Goal: Information Seeking & Learning: Learn about a topic

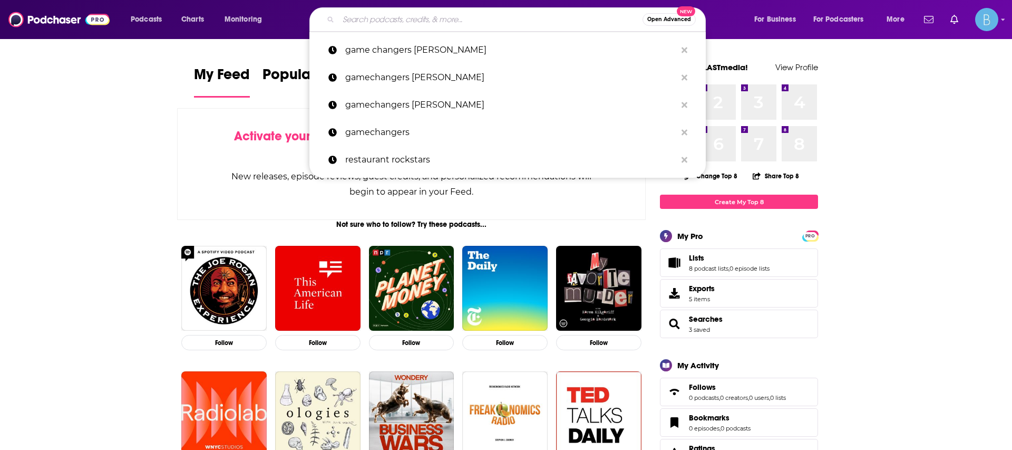
click at [582, 25] on input "Search podcasts, credits, & more..." at bounding box center [490, 19] width 304 height 17
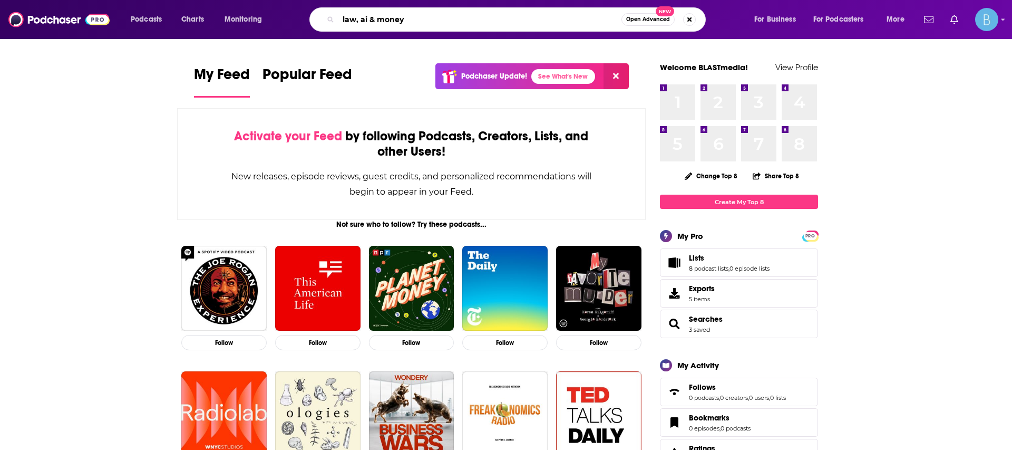
type input "law, ai & money"
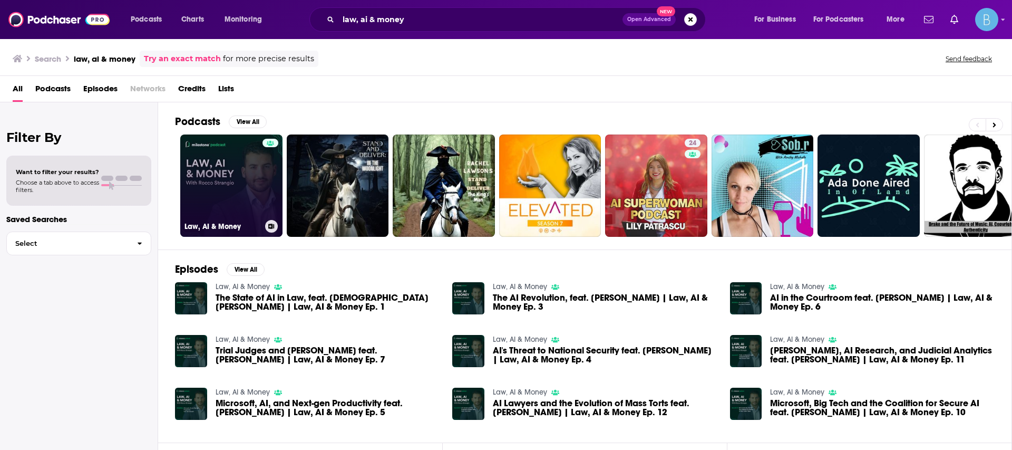
click at [260, 181] on link "Law, AI & Money" at bounding box center [231, 185] width 102 height 102
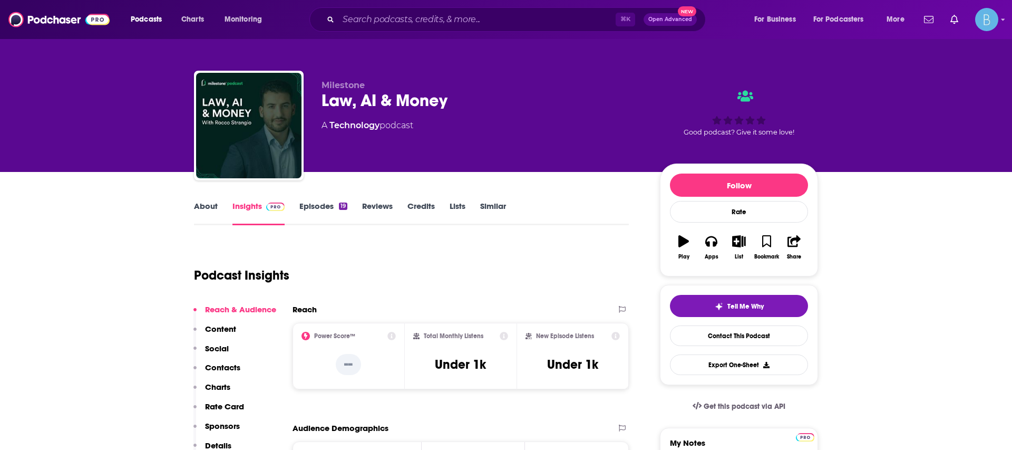
click at [304, 218] on link "Episodes 19" at bounding box center [323, 213] width 48 height 24
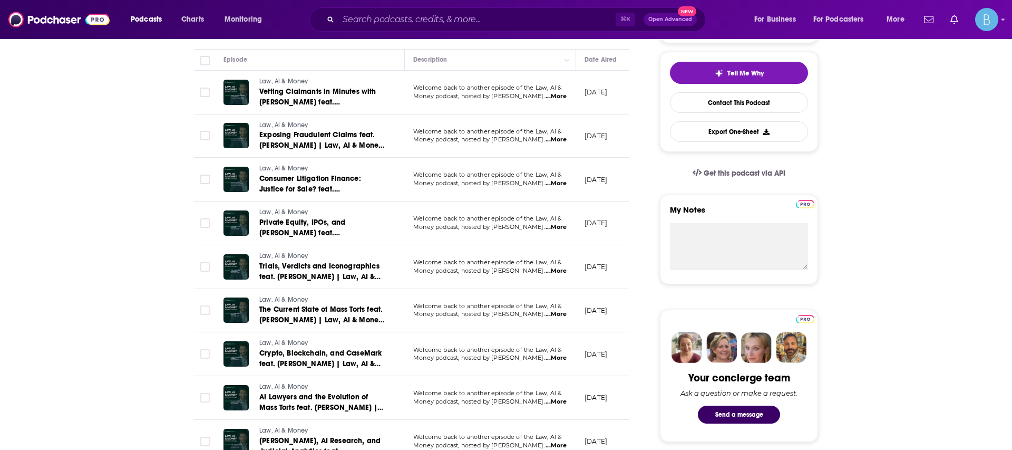
scroll to position [237, 0]
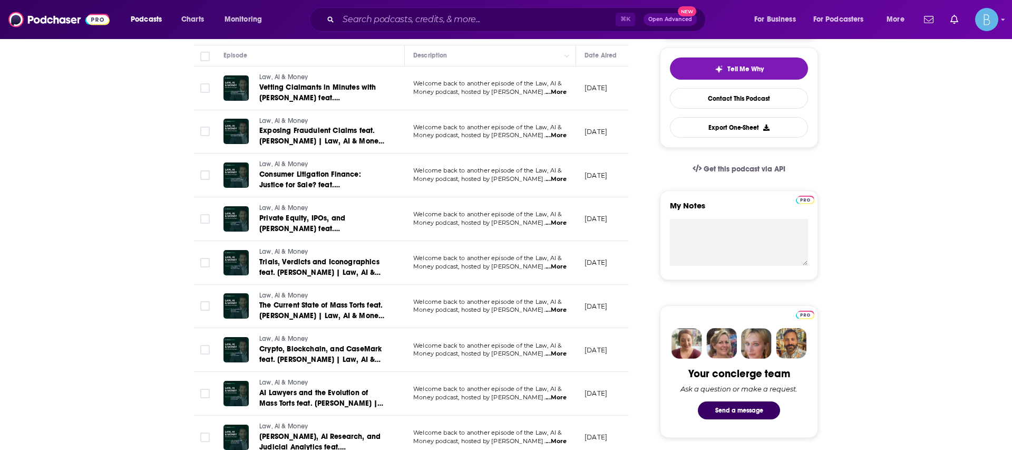
click at [553, 264] on span "...More" at bounding box center [555, 266] width 21 height 8
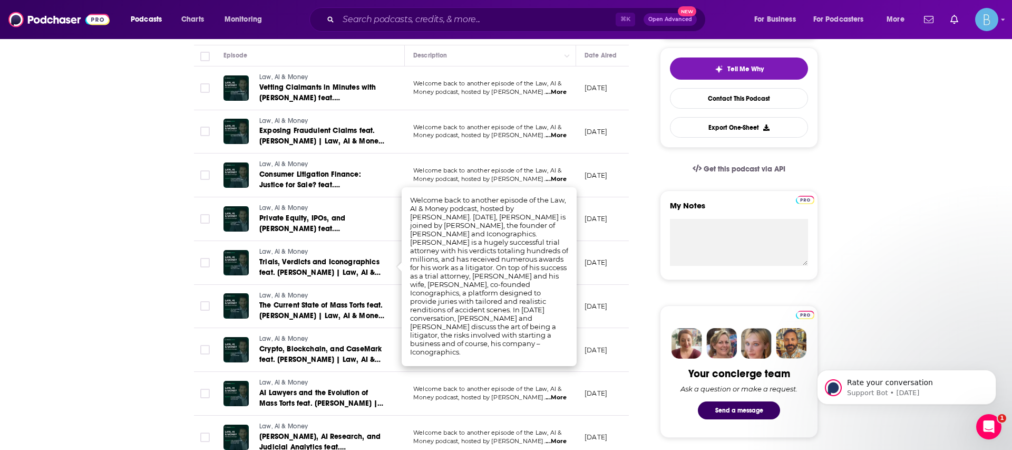
scroll to position [0, 0]
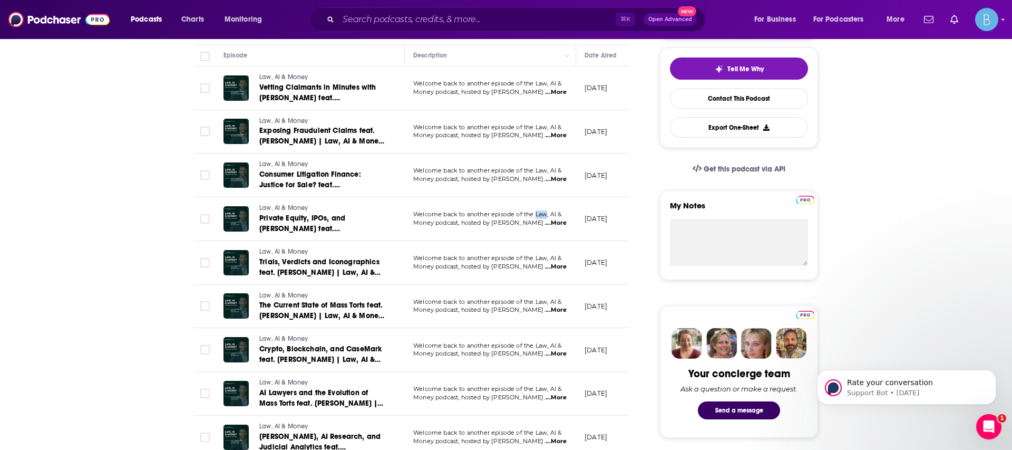
click at [542, 217] on span "Welcome back to another episode of the Law, AI &" at bounding box center [487, 213] width 148 height 7
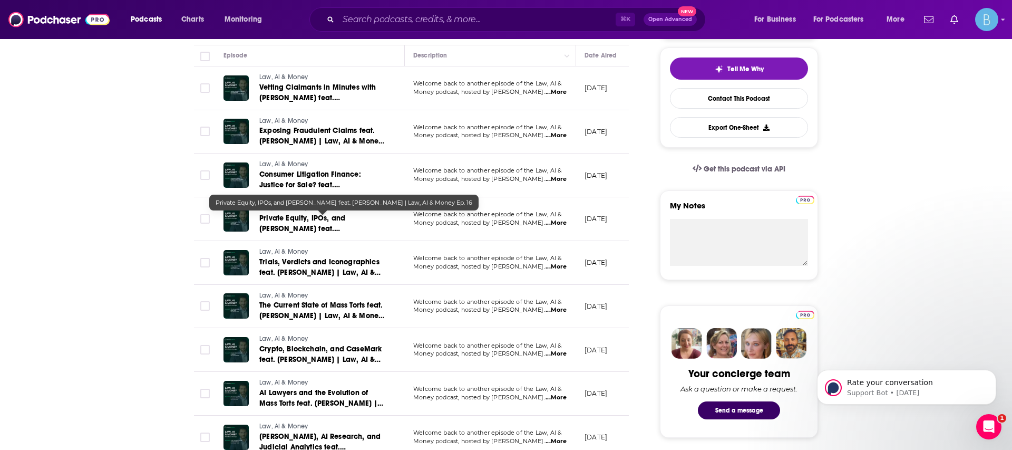
click at [468, 246] on td "Welcome back to another episode of the Law, AI & Money podcast, hosted by Rocco…" at bounding box center [490, 263] width 171 height 44
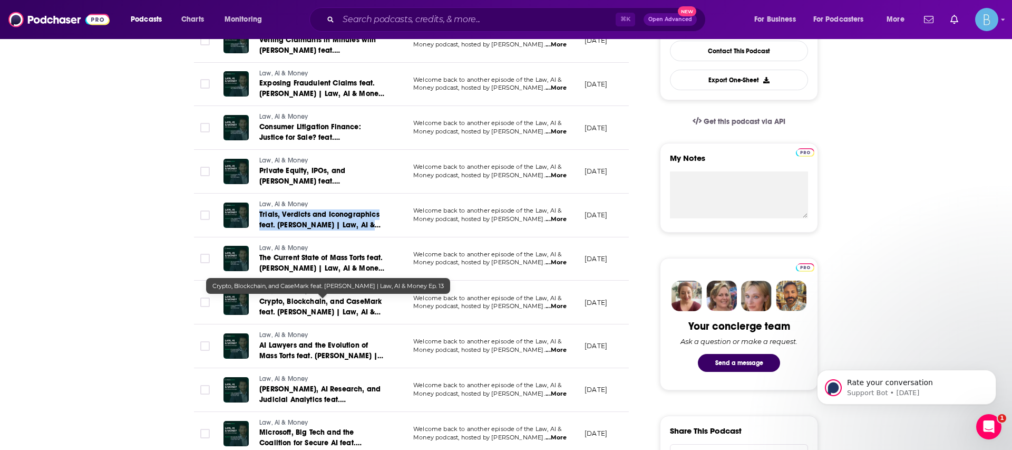
scroll to position [288, 0]
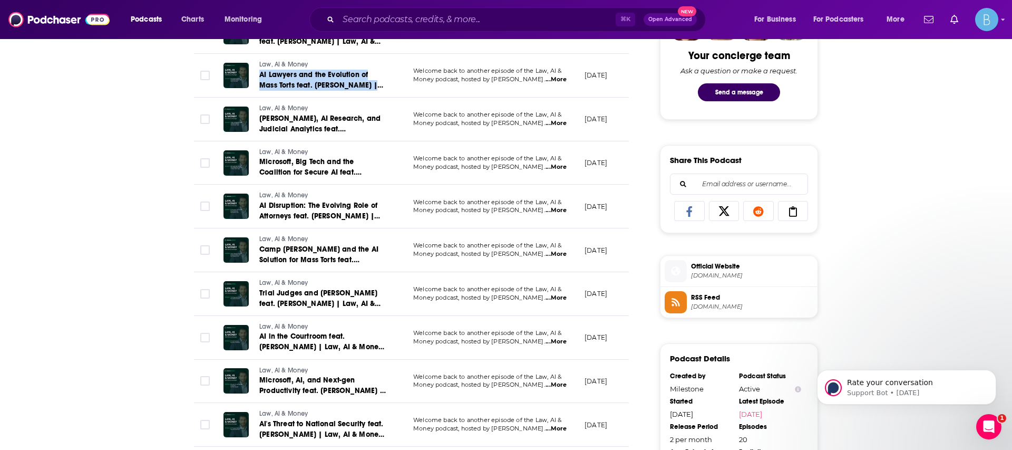
scroll to position [558, 0]
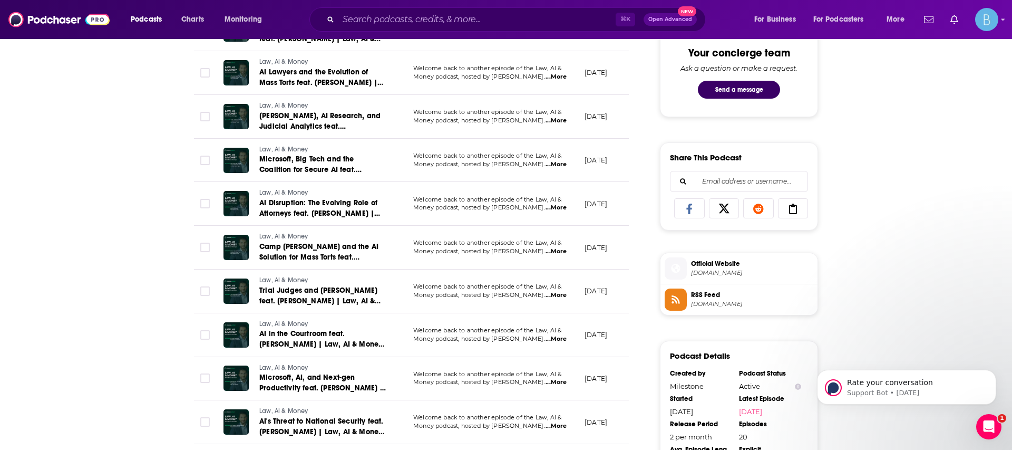
click at [158, 258] on div "About Insights Episodes 20 Reviews Credits Lists Similar Episodes of Law, AI & …" at bounding box center [506, 319] width 1012 height 1411
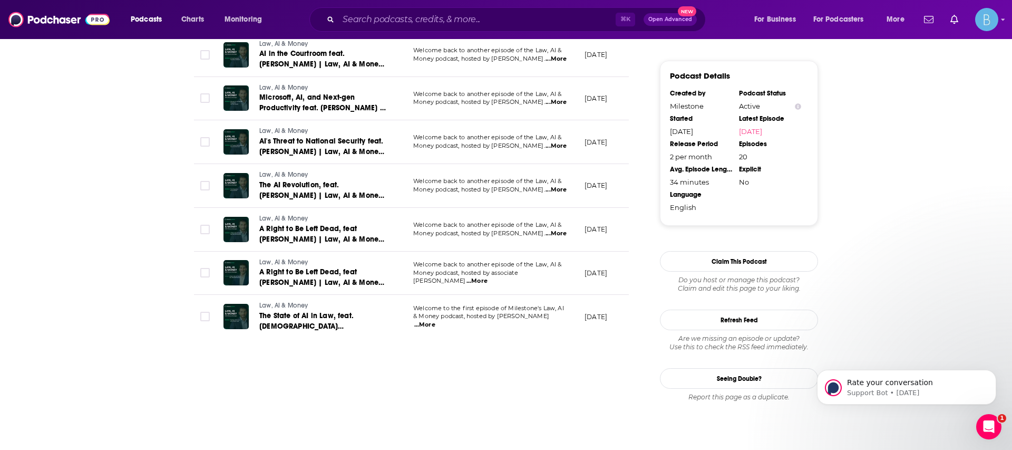
scroll to position [841, 0]
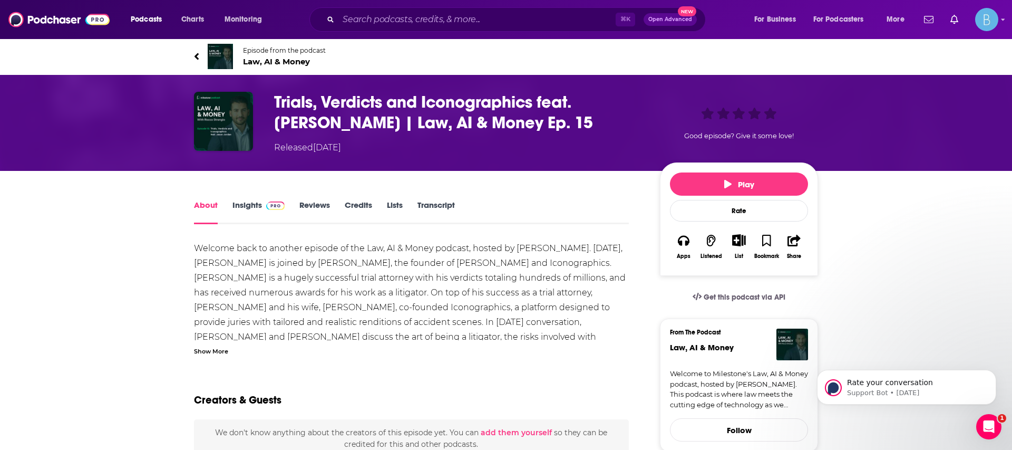
click at [204, 347] on div "Show More" at bounding box center [211, 350] width 34 height 10
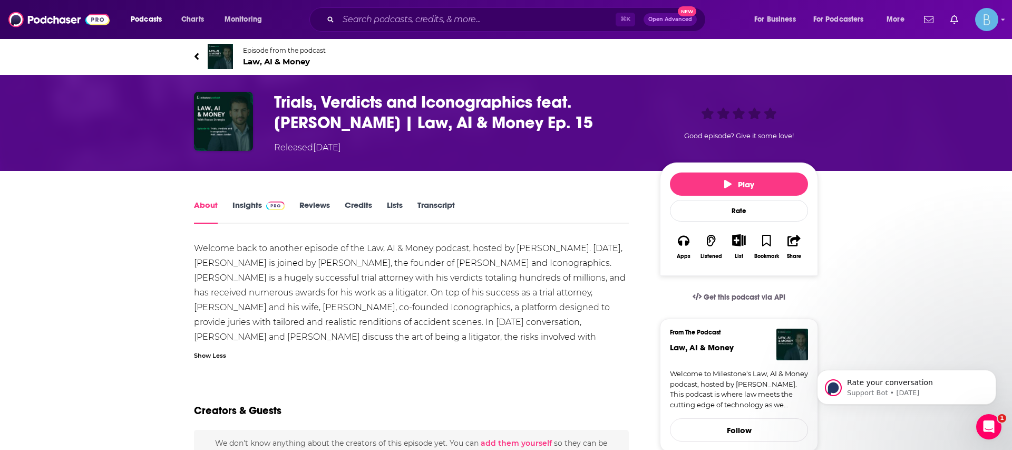
click at [399, 262] on div "Welcome back to another episode of the Law, AI & Money podcast, hosted by Rocco…" at bounding box center [411, 300] width 435 height 118
drag, startPoint x: 399, startPoint y: 262, endPoint x: 417, endPoint y: 262, distance: 17.9
click at [417, 262] on div "Welcome back to another episode of the Law, AI & Money podcast, hosted by Rocco…" at bounding box center [411, 300] width 435 height 118
click at [274, 261] on div "Welcome back to another episode of the Law, AI & Money podcast, hosted by Rocco…" at bounding box center [411, 300] width 435 height 118
drag, startPoint x: 274, startPoint y: 261, endPoint x: 427, endPoint y: 261, distance: 153.4
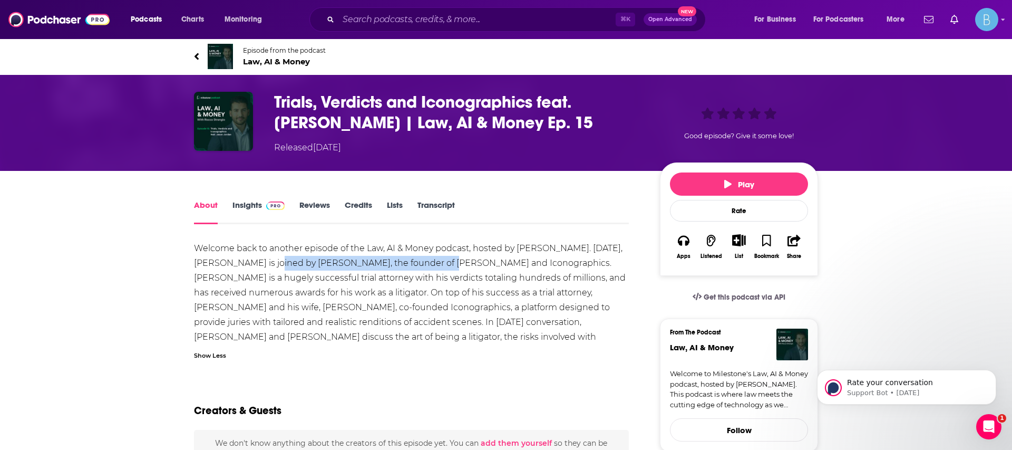
click at [427, 261] on div "Welcome back to another episode of the Law, AI & Money podcast, hosted by Rocco…" at bounding box center [411, 300] width 435 height 118
copy div "Jason Jordan, the founder of Jordan Law"
click at [472, 336] on div "Welcome back to another episode of the Law, AI & Money podcast, hosted by Rocco…" at bounding box center [411, 300] width 435 height 118
copy div "Iconographics"
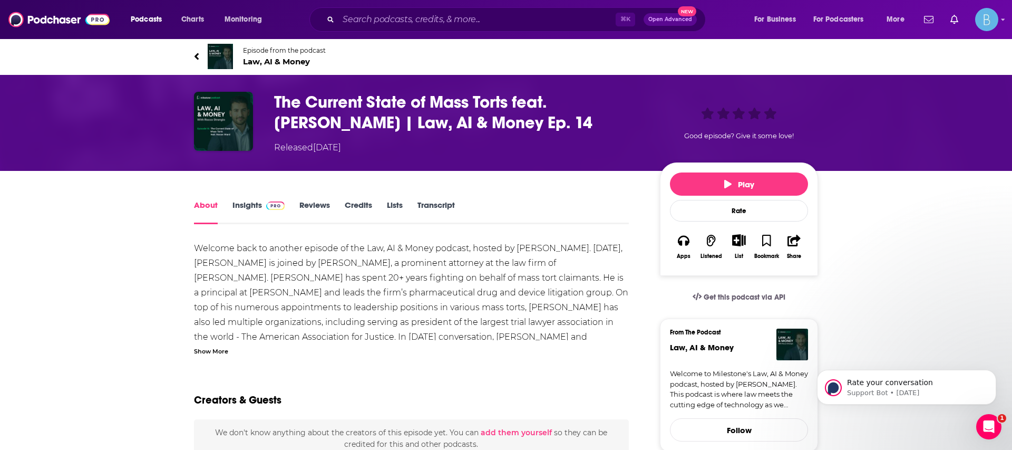
click at [216, 347] on div "Show More" at bounding box center [211, 350] width 34 height 10
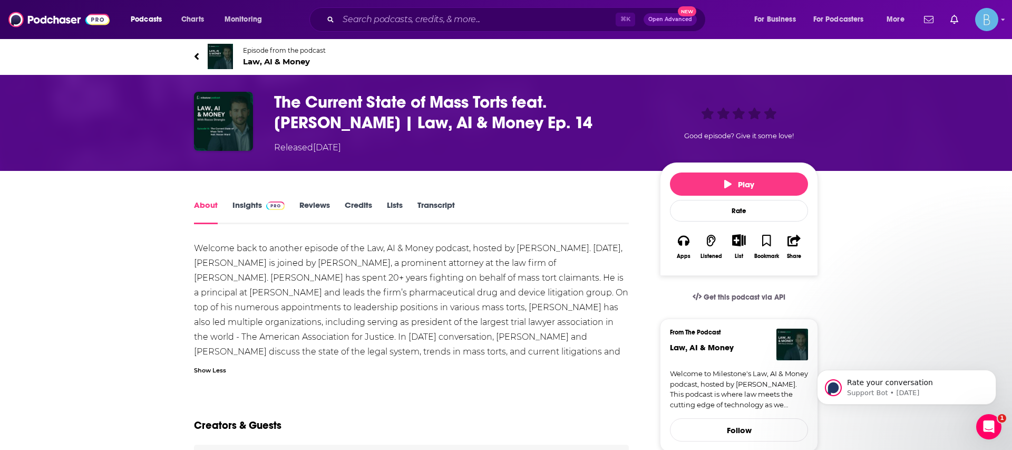
click at [500, 266] on div "Welcome back to another episode of the Law, AI & Money podcast, hosted by Rocco…" at bounding box center [411, 307] width 435 height 133
drag, startPoint x: 500, startPoint y: 266, endPoint x: 518, endPoint y: 265, distance: 17.9
click at [518, 265] on div "Welcome back to another episode of the Law, AI & Money podcast, hosted by Rocco…" at bounding box center [411, 307] width 435 height 133
click at [279, 263] on div "Welcome back to another episode of the Law, AI & Money podcast, hosted by Rocco…" at bounding box center [411, 307] width 435 height 133
drag, startPoint x: 279, startPoint y: 263, endPoint x: 292, endPoint y: 263, distance: 12.6
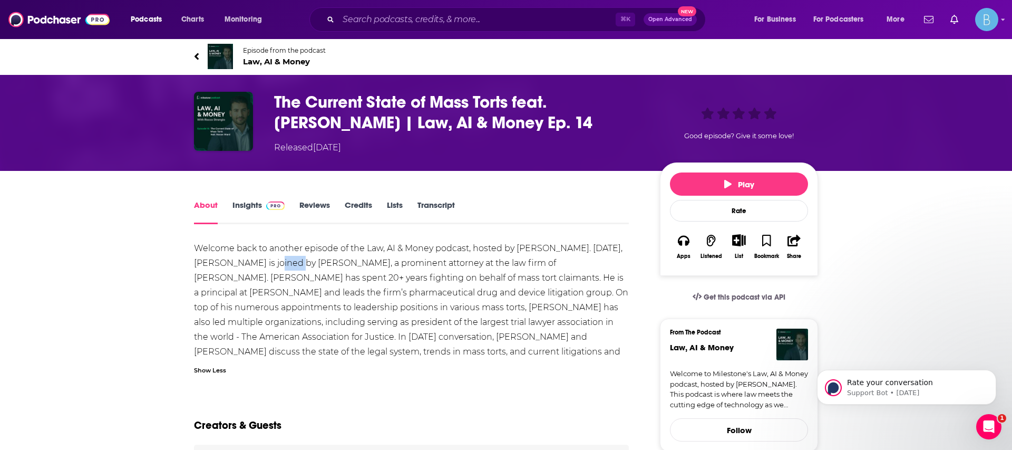
click at [292, 263] on div "Welcome back to another episode of the Law, AI & Money podcast, hosted by Rocco…" at bounding box center [411, 307] width 435 height 133
click at [280, 266] on div "Welcome back to another episode of the Law, AI & Money podcast, hosted by Rocco…" at bounding box center [411, 307] width 435 height 133
drag, startPoint x: 280, startPoint y: 266, endPoint x: 305, endPoint y: 268, distance: 24.9
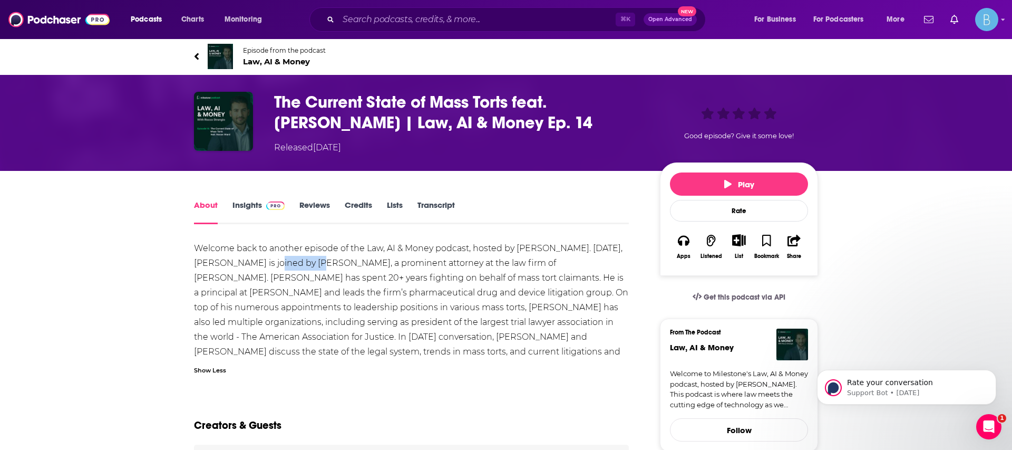
click at [305, 266] on div "Welcome back to another episode of the Law, AI & Money podcast, hosted by Rocco…" at bounding box center [411, 307] width 435 height 133
copy div "Navan Ward"
click at [198, 292] on div "Welcome back to another episode of the Law, AI & Money podcast, hosted by Rocco…" at bounding box center [411, 307] width 435 height 133
drag, startPoint x: 198, startPoint y: 292, endPoint x: 294, endPoint y: 291, distance: 95.9
click at [294, 291] on div "Welcome back to another episode of the Law, AI & Money podcast, hosted by Rocco…" at bounding box center [411, 307] width 435 height 133
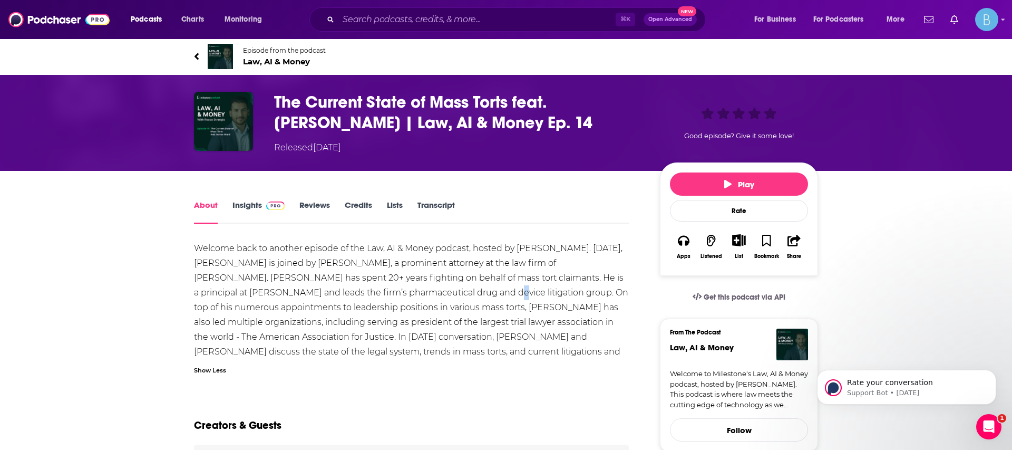
click at [383, 297] on div "Welcome back to another episode of the Law, AI & Money podcast, hosted by Rocco…" at bounding box center [411, 307] width 435 height 133
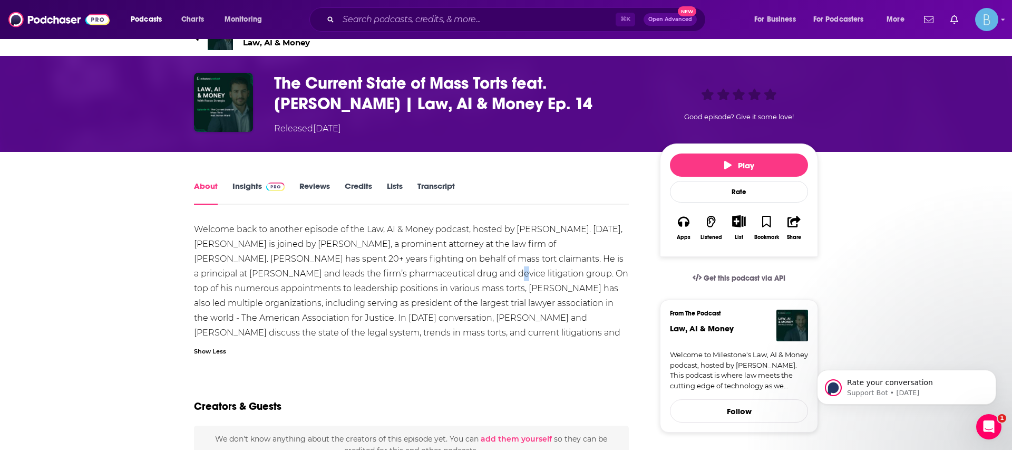
scroll to position [25, 0]
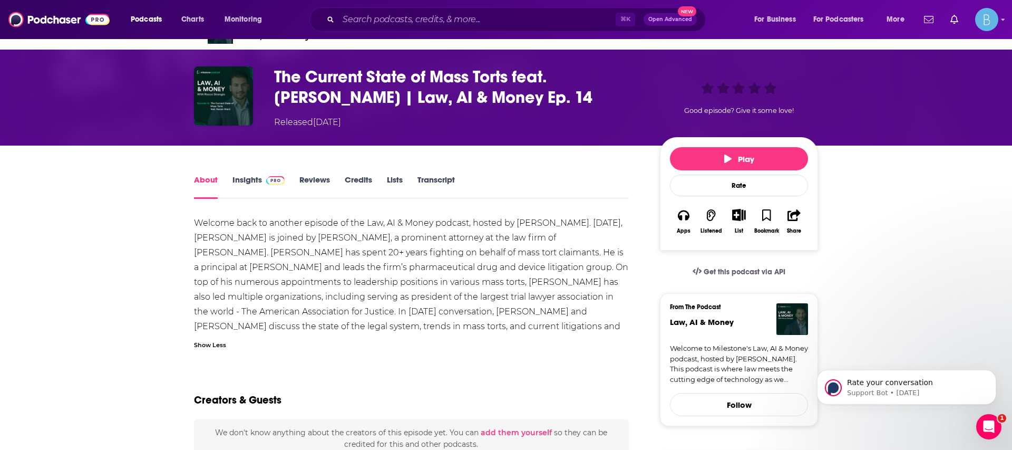
click at [381, 300] on div "Welcome back to another episode of the Law, AI & Money podcast, hosted by Rocco…" at bounding box center [411, 282] width 435 height 133
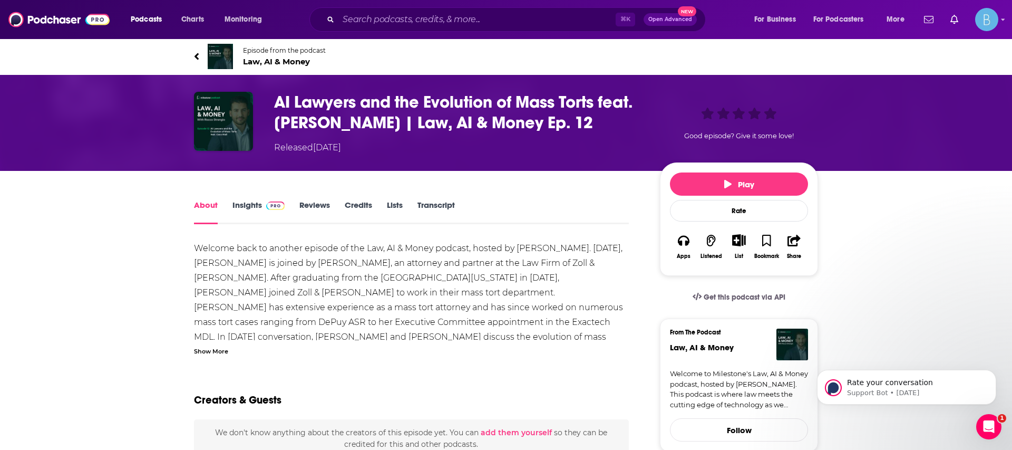
click at [278, 261] on div "Welcome back to another episode of the Law, AI & Money podcast, hosted by Rocco…" at bounding box center [411, 300] width 435 height 118
drag, startPoint x: 278, startPoint y: 261, endPoint x: 539, endPoint y: 264, distance: 260.9
click at [540, 263] on div "Welcome back to another episode of the Law, AI & Money podcast, hosted by Rocco…" at bounding box center [411, 300] width 435 height 118
copy div "Cara Wall, an attorney and partner at the Law Firm of Zoll & Kranz"
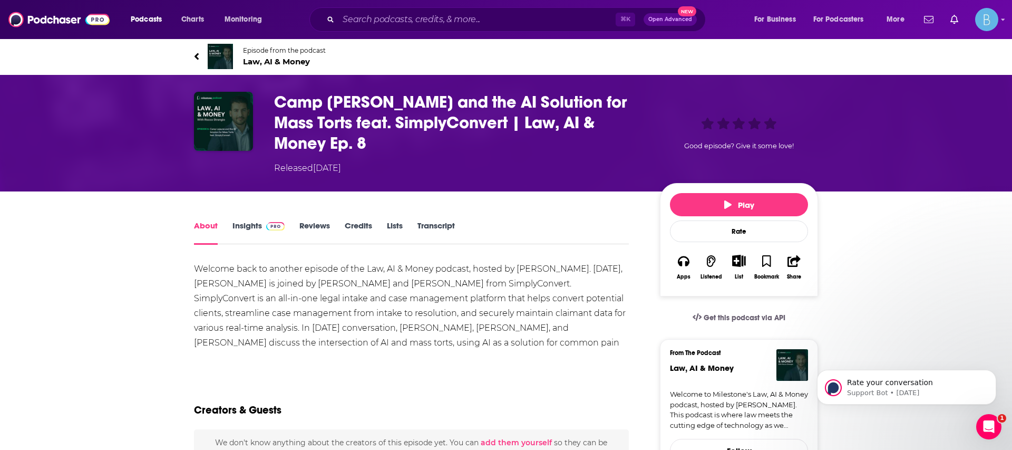
click at [397, 445] on span "We don't know anything about the creators of this episode yet . You can add the…" at bounding box center [411, 447] width 392 height 21
click at [413, 273] on div "Welcome back to another episode of the Law, AI & Money podcast, hosted by Rocco…" at bounding box center [411, 312] width 435 height 103
click at [289, 303] on div "Welcome back to another episode of the Law, AI & Money podcast, hosted by Rocco…" at bounding box center [411, 312] width 435 height 103
click at [417, 306] on div "Welcome back to another episode of the Law, AI & Money podcast, hosted by Rocco…" at bounding box center [411, 312] width 435 height 103
drag, startPoint x: 311, startPoint y: 315, endPoint x: 394, endPoint y: 328, distance: 83.4
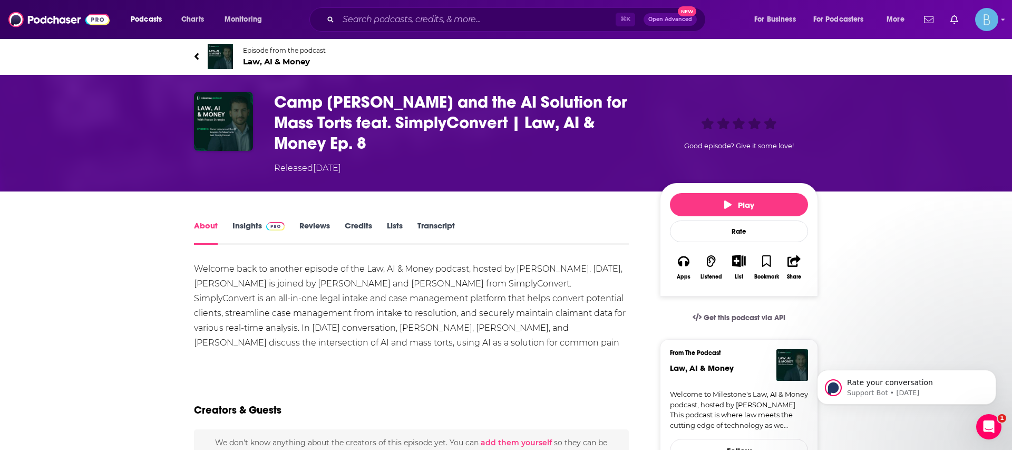
click at [314, 315] on div "Welcome back to another episode of the Law, AI & Money podcast, hosted by Rocco…" at bounding box center [411, 312] width 435 height 103
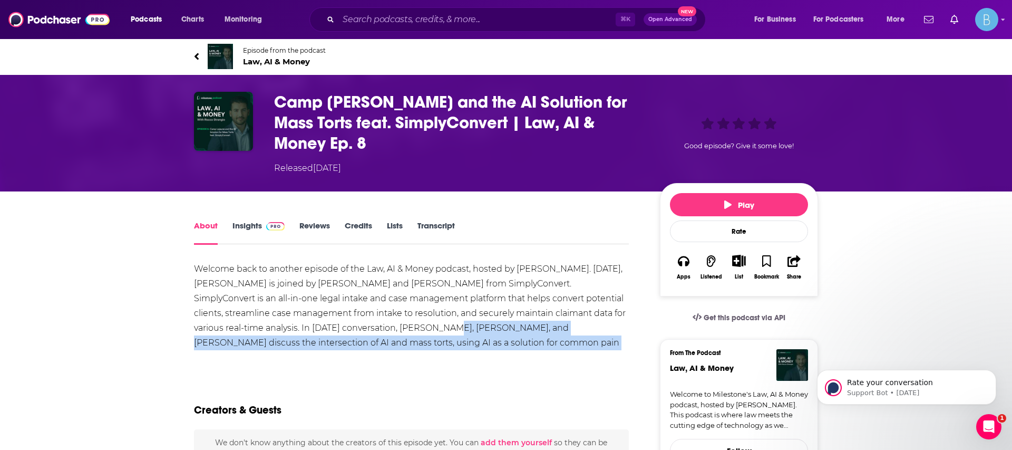
drag, startPoint x: 394, startPoint y: 328, endPoint x: 314, endPoint y: 359, distance: 85.4
click at [314, 359] on div "Welcome back to another episode of the Law, AI & Money podcast, hosted by Rocco…" at bounding box center [411, 313] width 435 height 104
click at [314, 359] on div "Show More" at bounding box center [411, 360] width 435 height 10
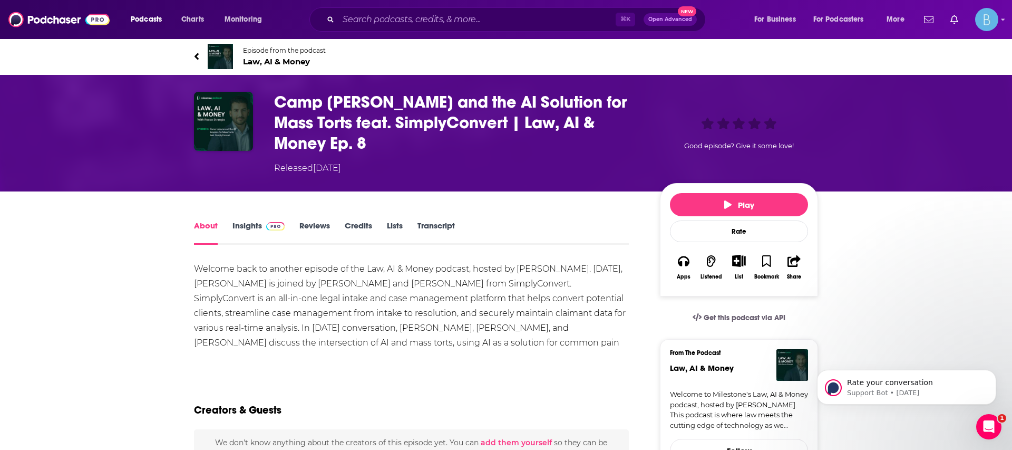
click at [326, 355] on div "Show More" at bounding box center [411, 360] width 435 height 10
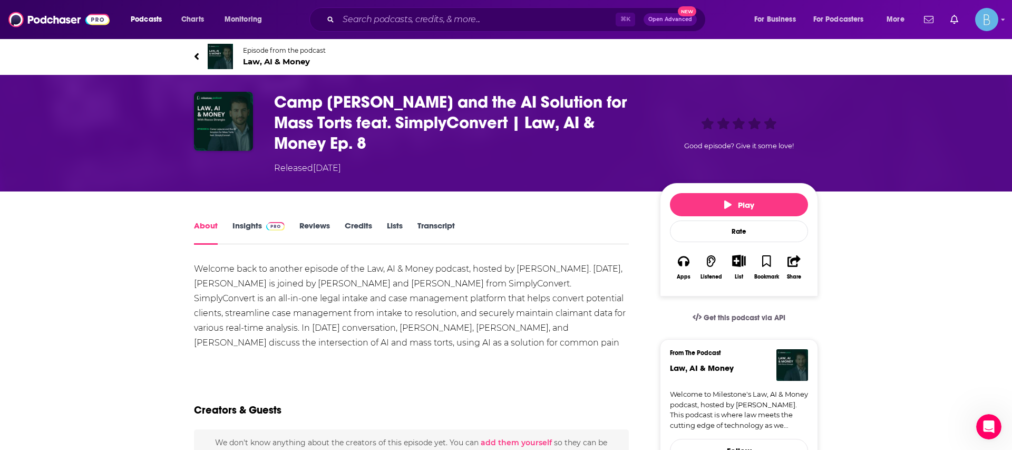
click at [386, 8] on div "⌘ K Open Advanced New" at bounding box center [507, 19] width 396 height 24
click at [377, 24] on input "Search podcasts, credits, & more..." at bounding box center [476, 19] width 277 height 17
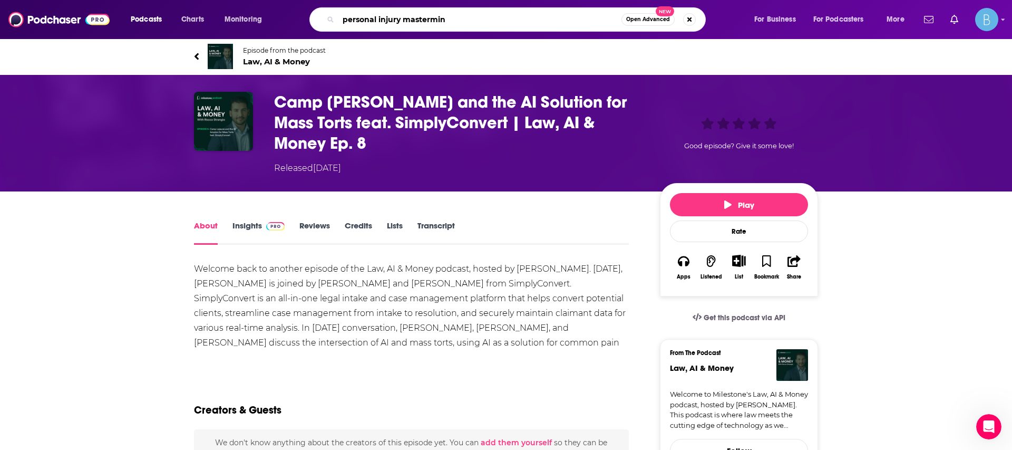
type input "personal injury mastermind"
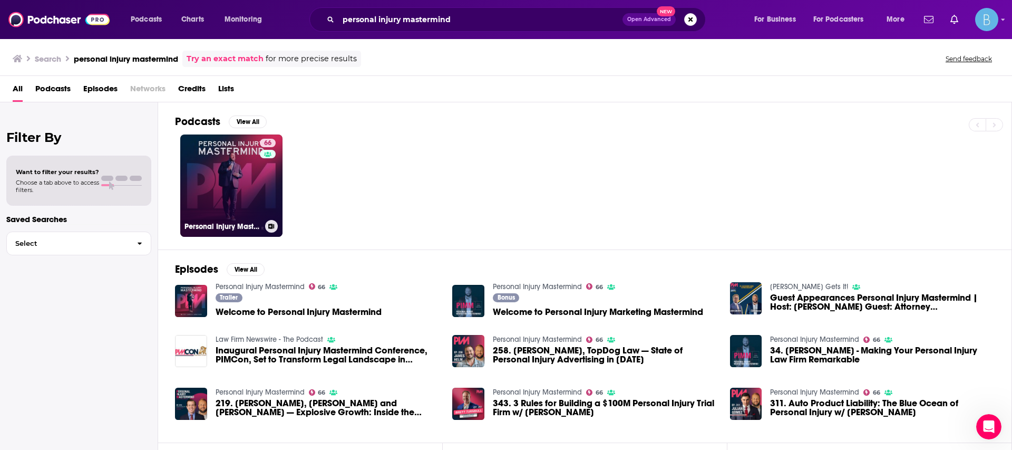
click at [236, 159] on link "66 Personal Injury Mastermind" at bounding box center [231, 185] width 102 height 102
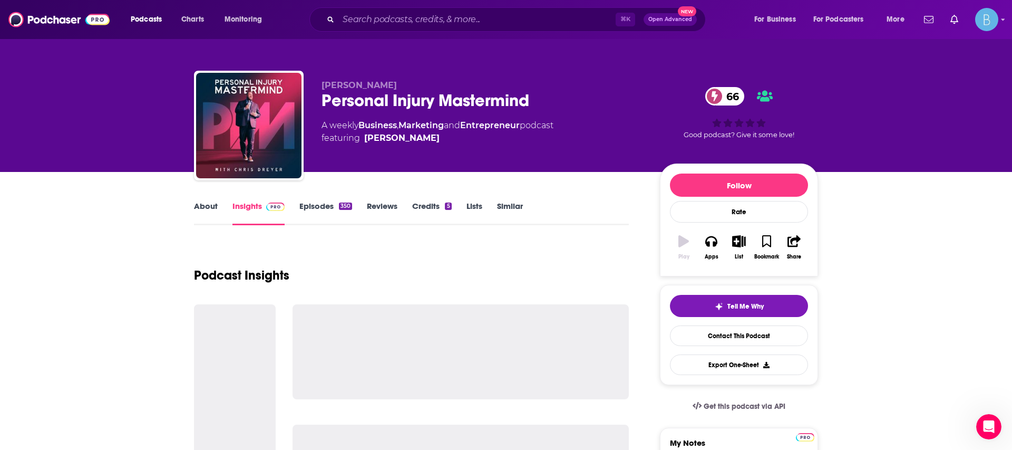
click at [319, 212] on link "Episodes 350" at bounding box center [325, 213] width 53 height 24
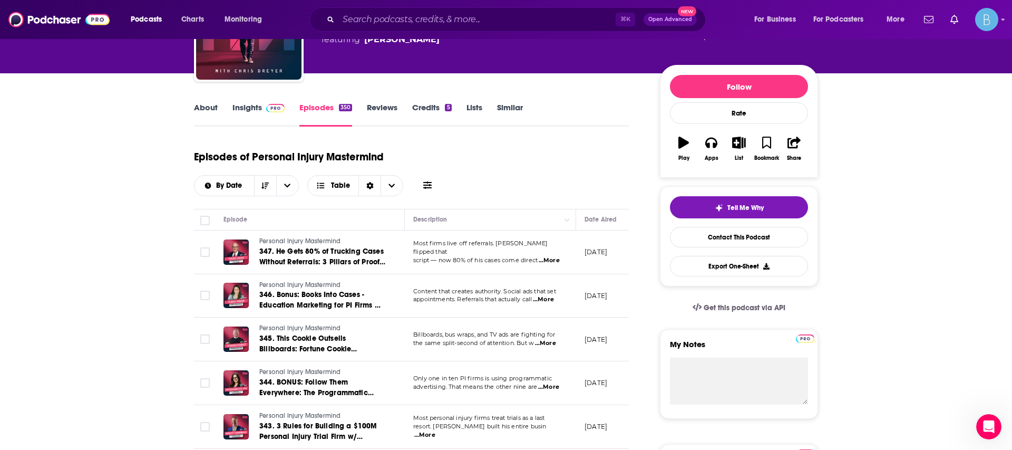
scroll to position [99, 0]
click at [432, 180] on icon at bounding box center [427, 184] width 8 height 8
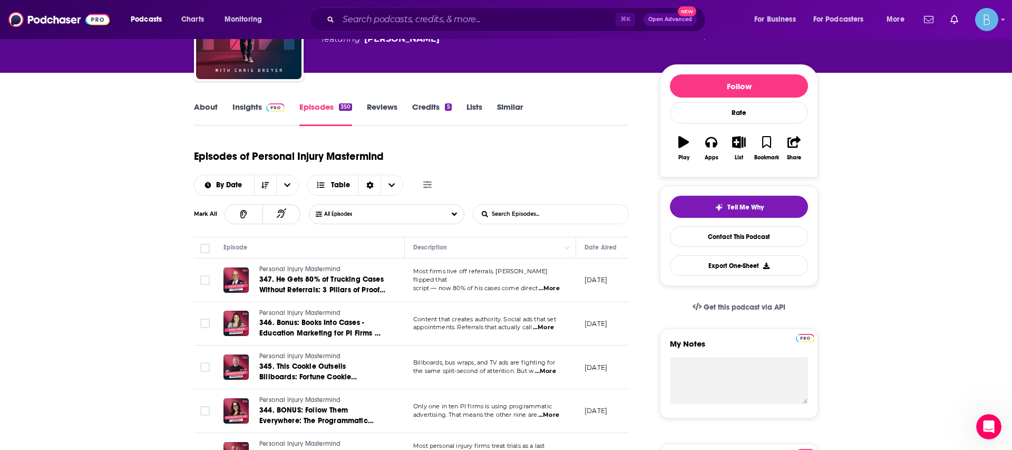
click at [559, 204] on input "List Search Input" at bounding box center [528, 213] width 110 height 19
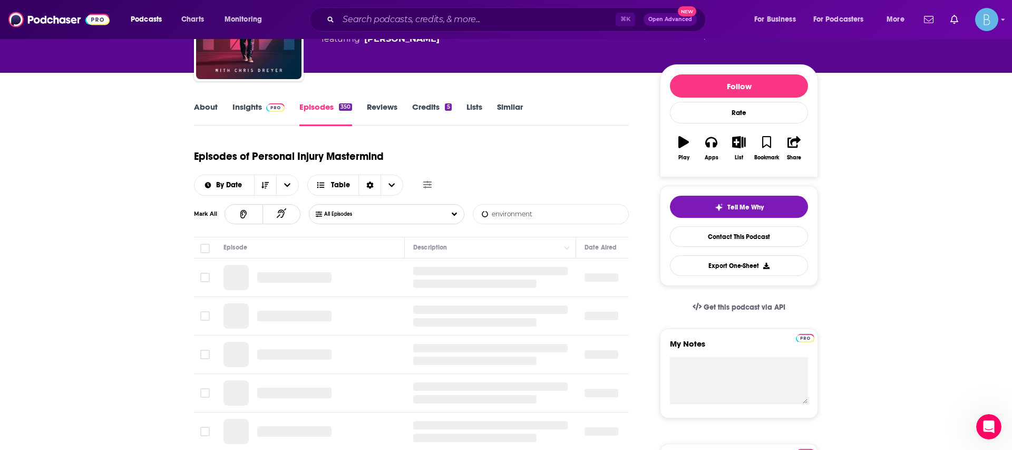
type input "environment"
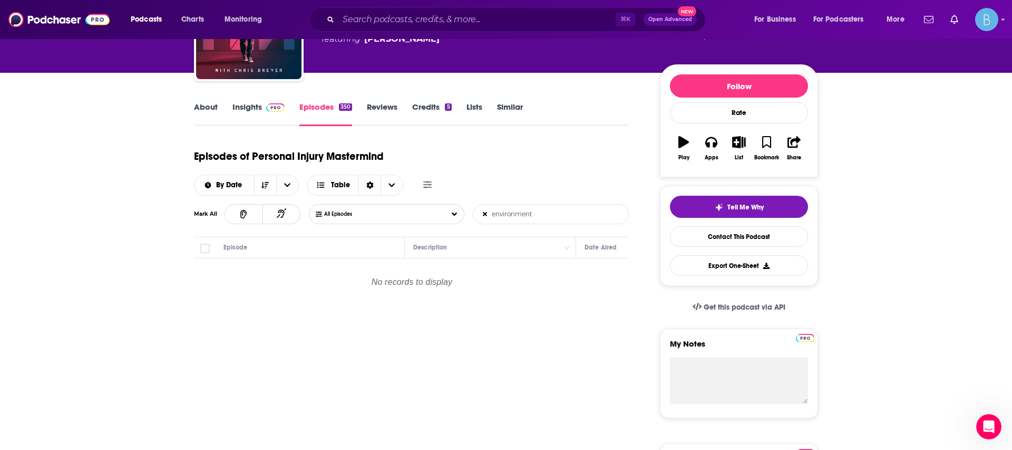
drag, startPoint x: 576, startPoint y: 183, endPoint x: 472, endPoint y: 183, distance: 103.3
click at [473, 204] on input "environment" at bounding box center [528, 213] width 110 height 19
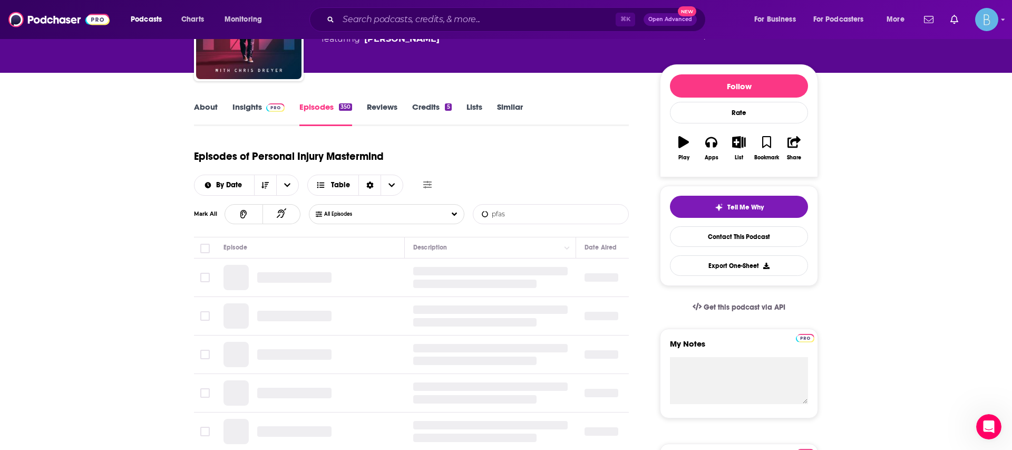
type input "pfas"
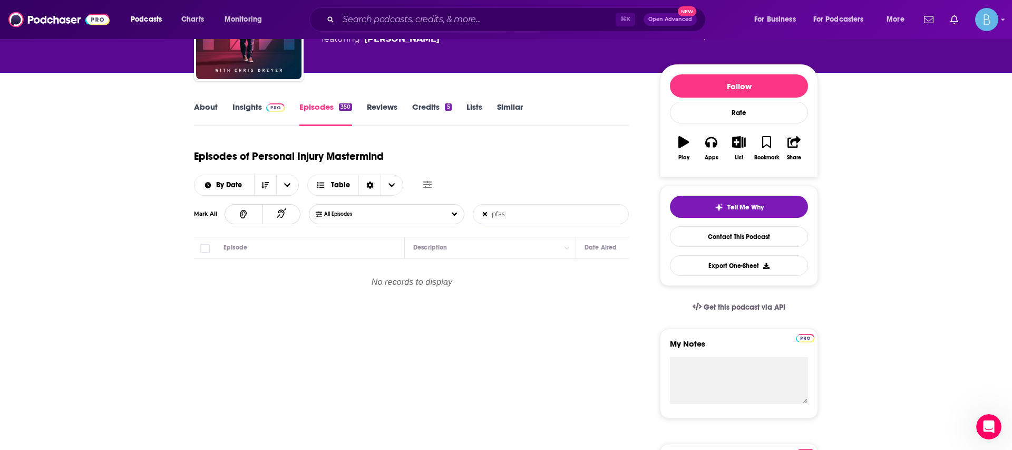
click at [477, 204] on input "pfas" at bounding box center [528, 213] width 110 height 19
click at [484, 211] on icon at bounding box center [485, 214] width 5 height 6
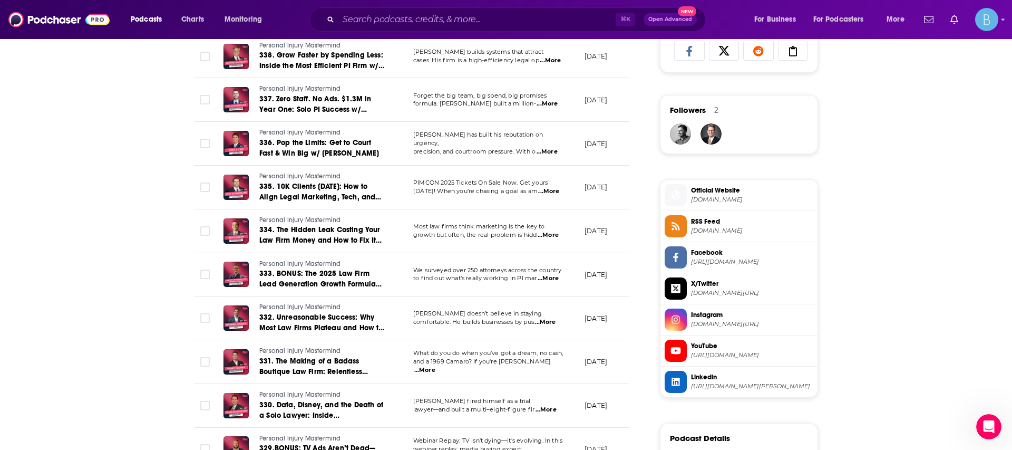
scroll to position [716, 0]
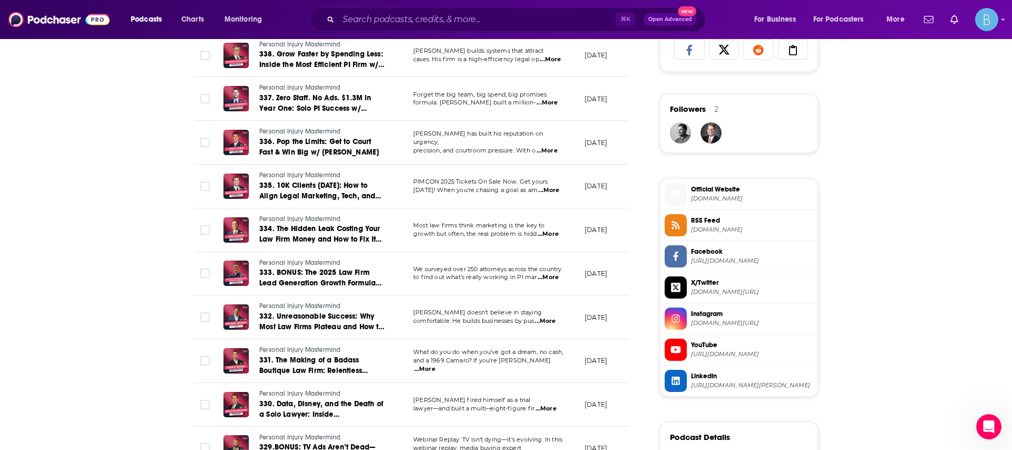
click at [395, 7] on div "⌘ K Open Advanced New" at bounding box center [507, 19] width 396 height 24
click at [393, 20] on input "Search podcasts, credits, & more..." at bounding box center [476, 19] width 277 height 17
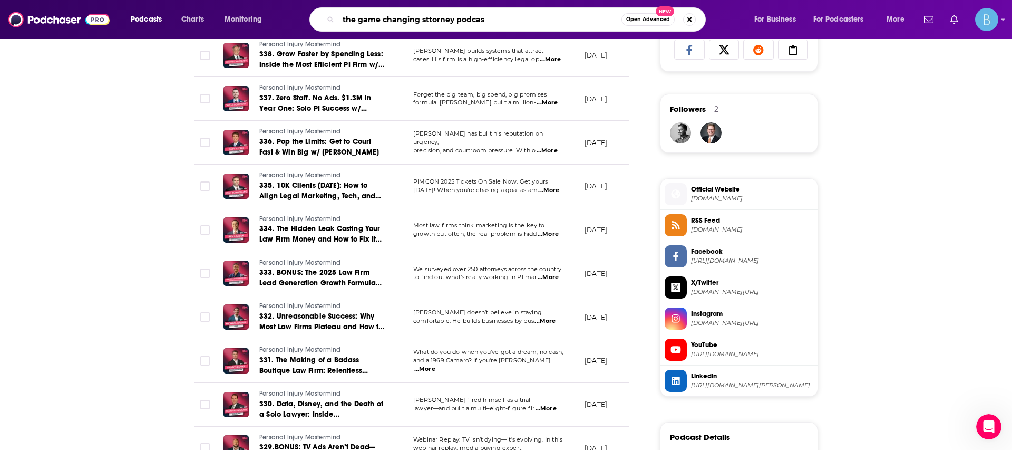
type input "the game changing sttorney podcast"
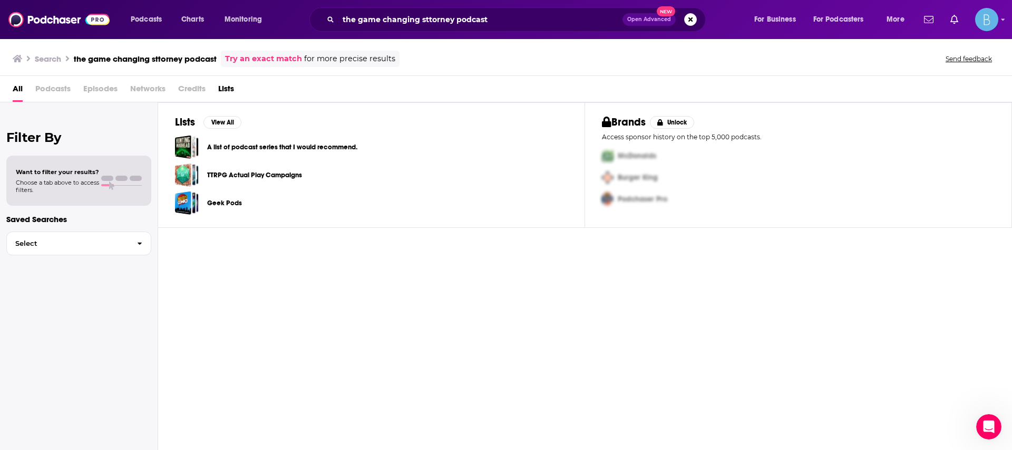
click at [406, 93] on div "All Podcasts Episodes Networks Credits Lists" at bounding box center [508, 91] width 991 height 22
click at [476, 21] on input "the game changing sttorney podcast" at bounding box center [480, 19] width 284 height 17
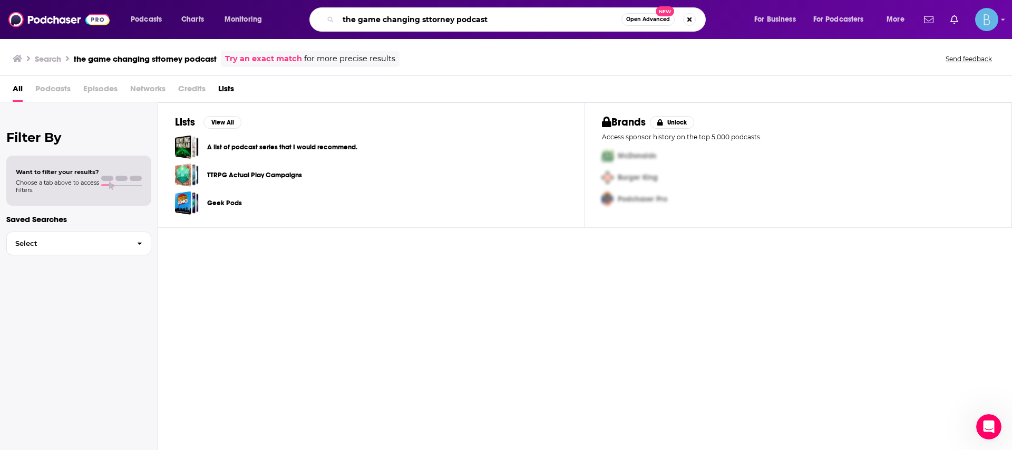
click at [476, 21] on input "the game changing sttorney podcast" at bounding box center [479, 19] width 283 height 17
click at [423, 21] on input "the game changing sttorney podcast" at bounding box center [479, 19] width 283 height 17
type input "the game changing attorney podcast"
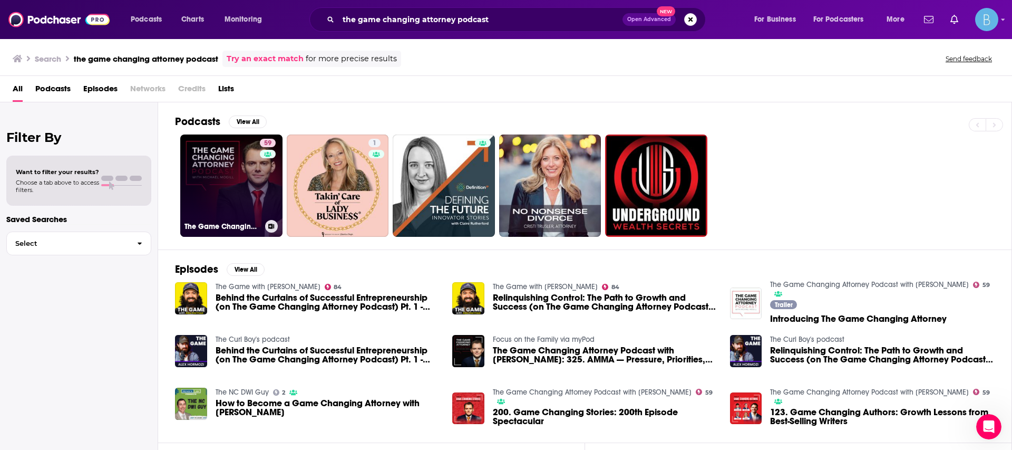
click at [205, 186] on link "59 The Game Changing Attorney Podcast with Michael Mogill" at bounding box center [231, 185] width 102 height 102
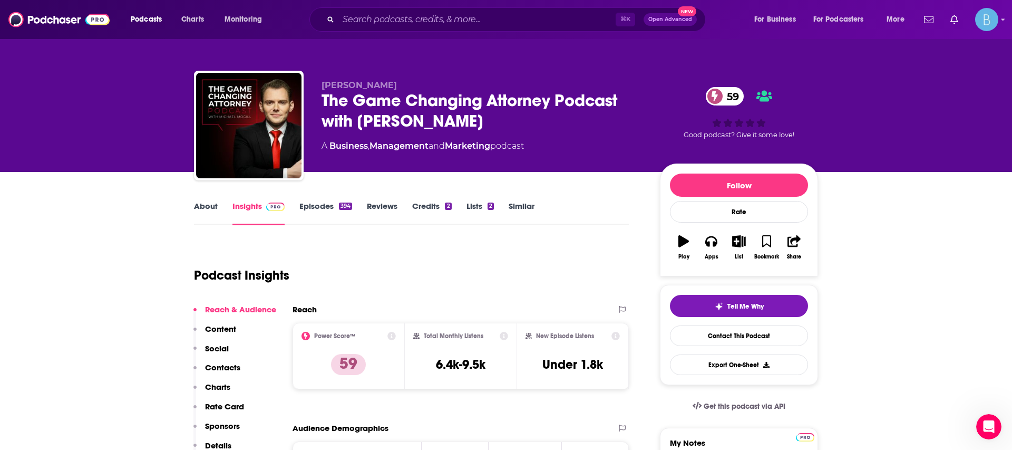
click at [319, 206] on link "Episodes 394" at bounding box center [325, 213] width 53 height 24
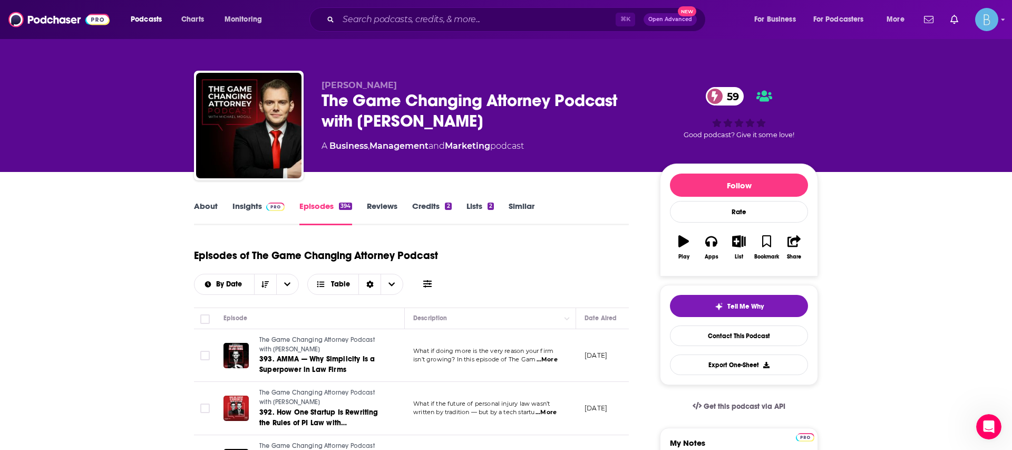
click at [487, 285] on div "Episodes of The Game Changing Attorney Podcast By Date Table" at bounding box center [411, 268] width 435 height 53
click at [429, 285] on icon at bounding box center [427, 283] width 8 height 8
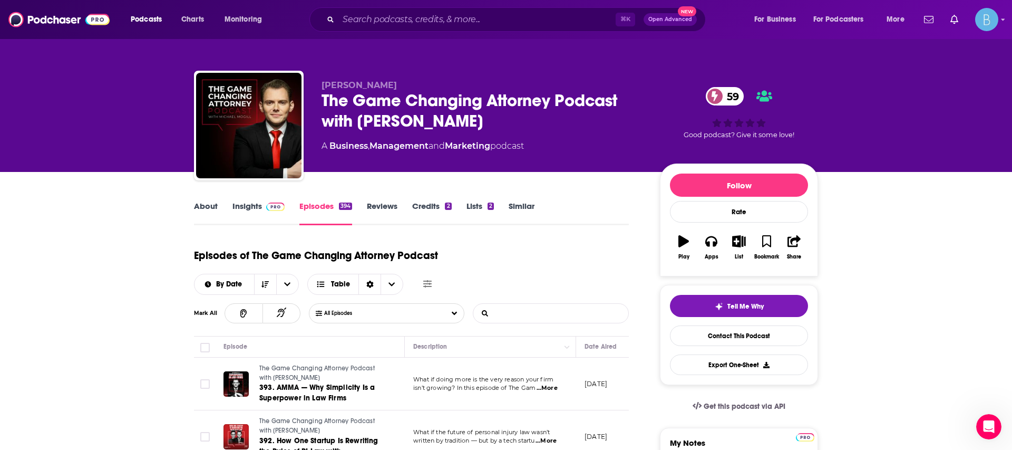
click at [539, 311] on input "List Search Input" at bounding box center [528, 313] width 110 height 19
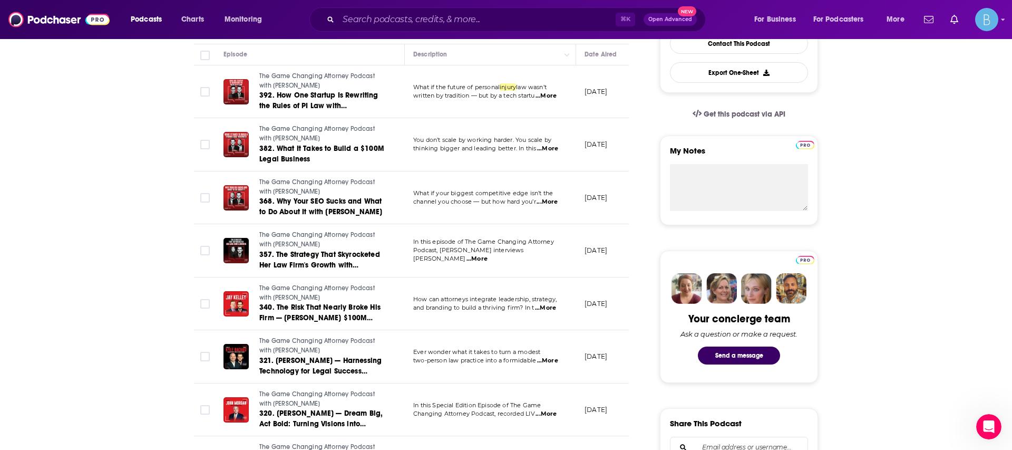
scroll to position [293, 0]
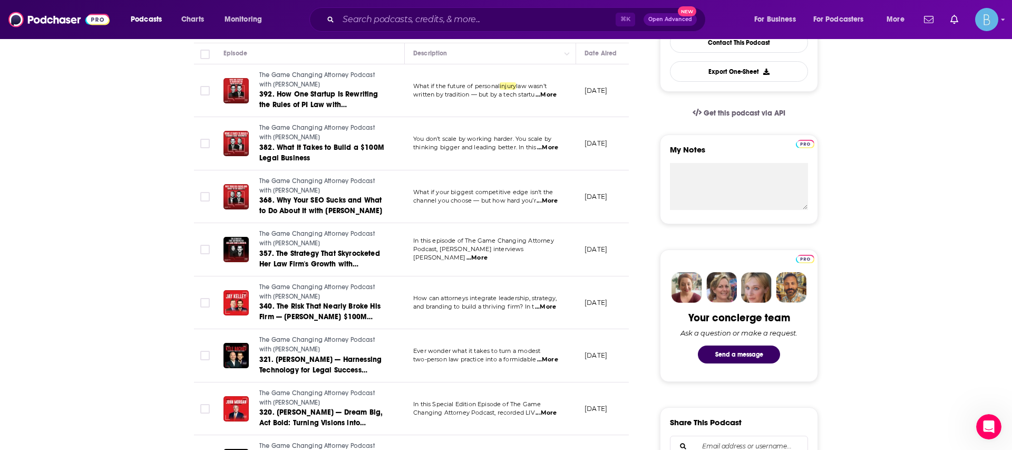
click at [488, 254] on span "...More" at bounding box center [476, 258] width 21 height 8
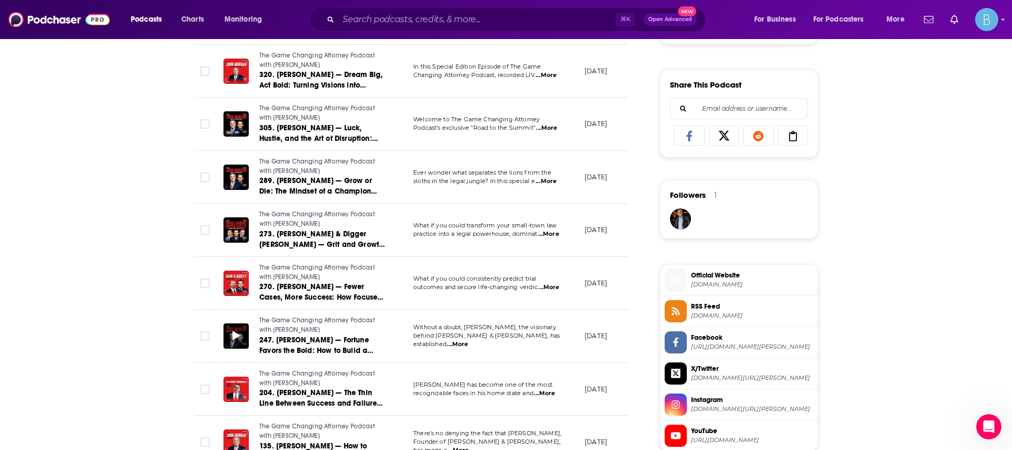
scroll to position [0, 0]
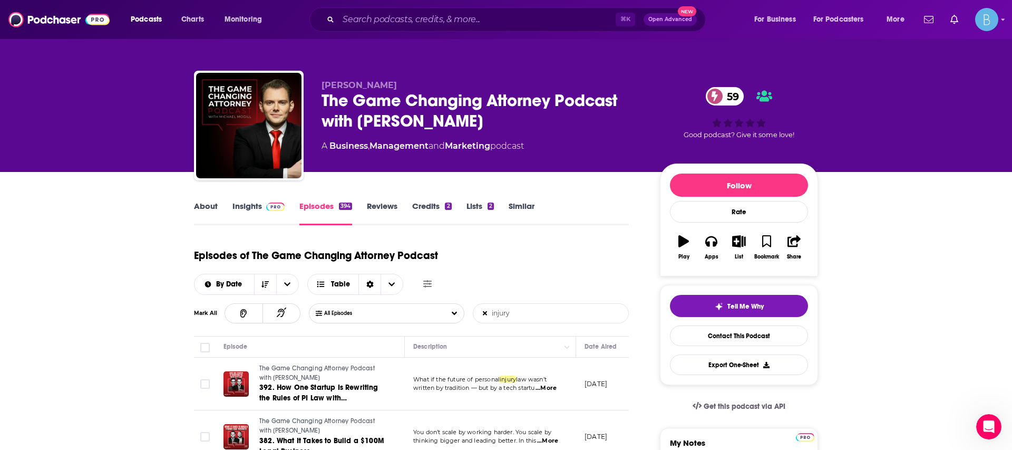
click at [559, 324] on div "Episodes of The Game Changing Attorney Podcast By Date Table Mark All All Episo…" at bounding box center [411, 289] width 435 height 94
drag, startPoint x: 577, startPoint y: 306, endPoint x: 411, endPoint y: 315, distance: 166.8
click at [411, 315] on div "All Episodes injury List Search Input Search Episodes..." at bounding box center [469, 313] width 320 height 20
click at [502, 309] on input "injury" at bounding box center [528, 313] width 110 height 19
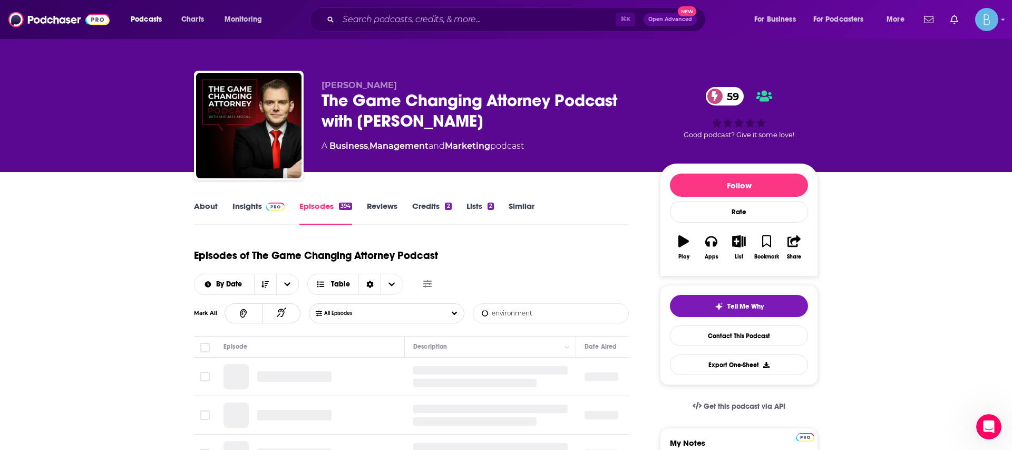
type input "environment"
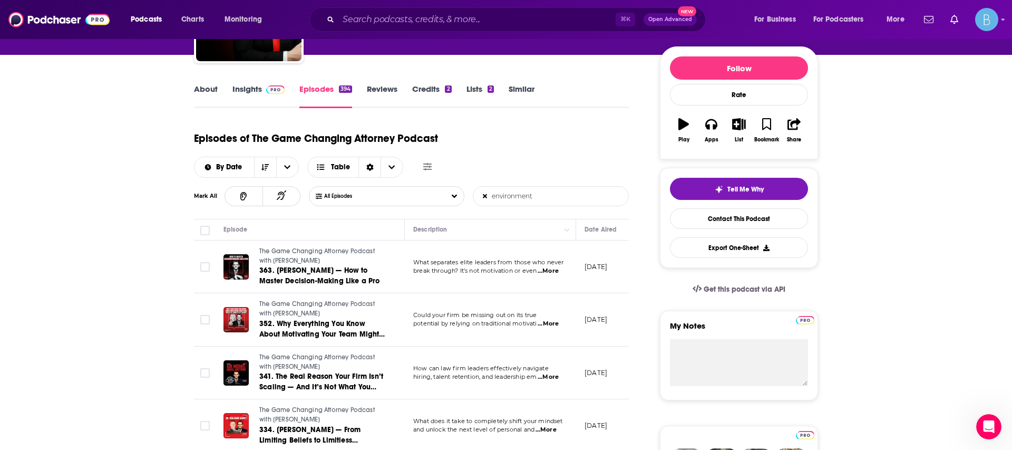
scroll to position [118, 0]
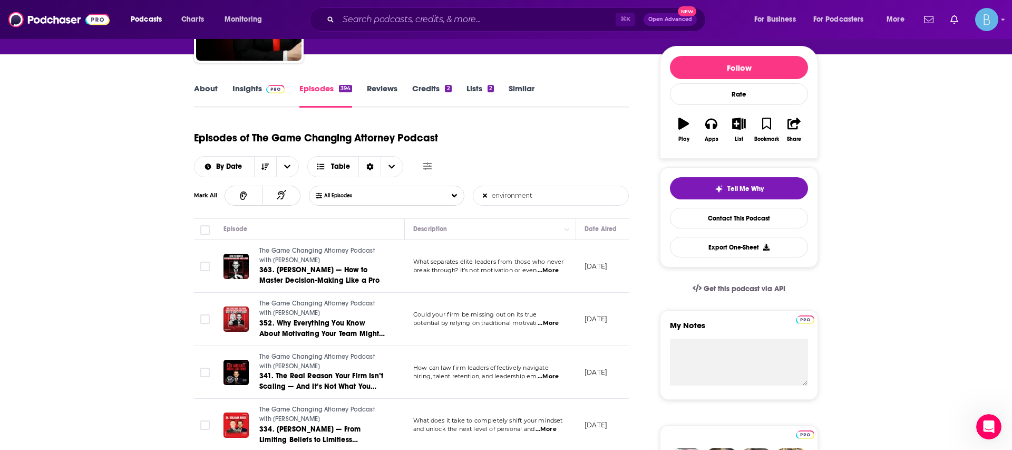
click at [557, 266] on p "What separates elite leaders from those who never" at bounding box center [490, 262] width 154 height 8
click at [557, 275] on span "...More" at bounding box center [548, 270] width 21 height 8
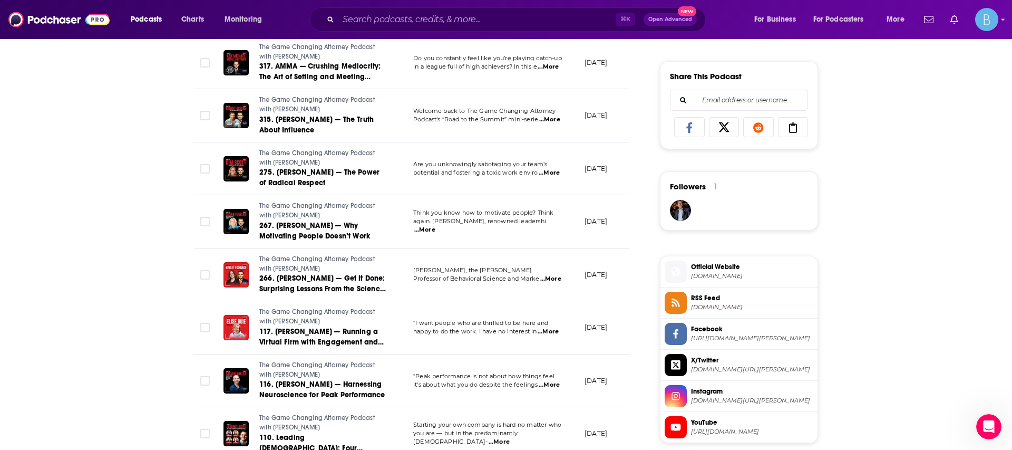
scroll to position [645, 0]
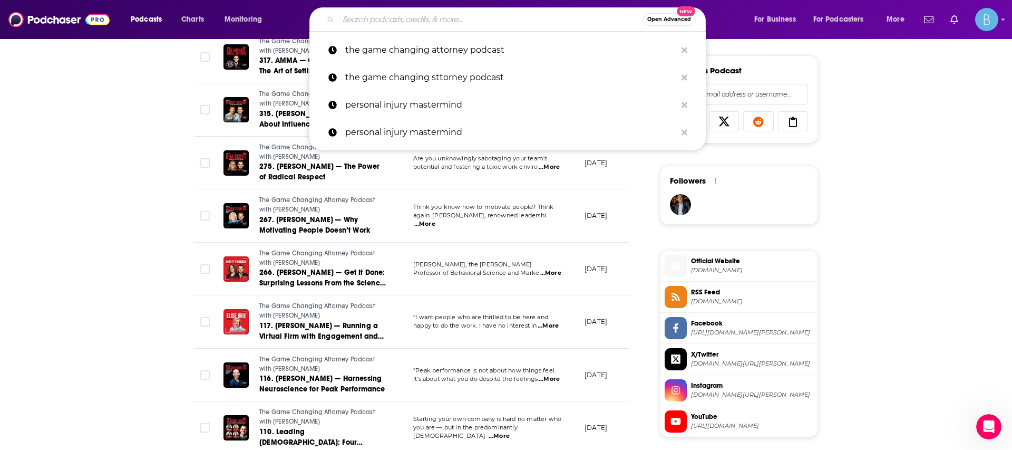
click at [431, 18] on input "Search podcasts, credits, & more..." at bounding box center [490, 19] width 304 height 17
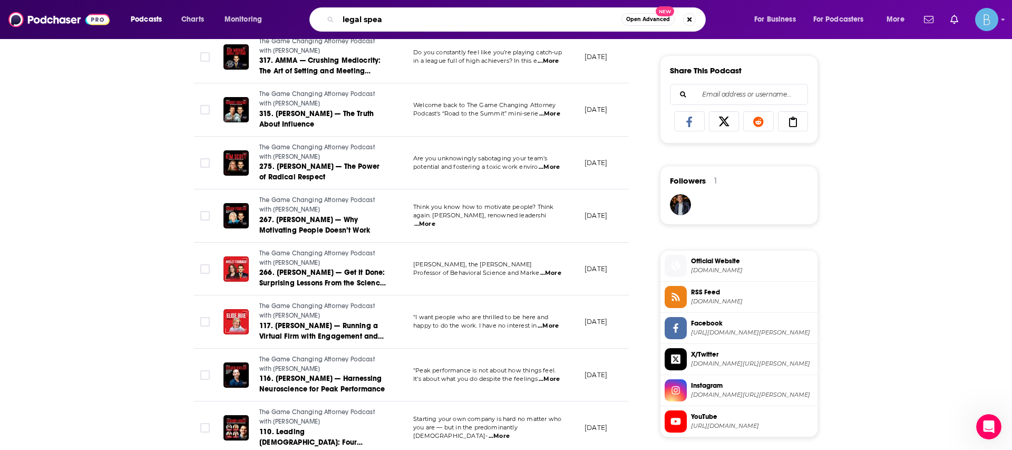
type input "legal speak"
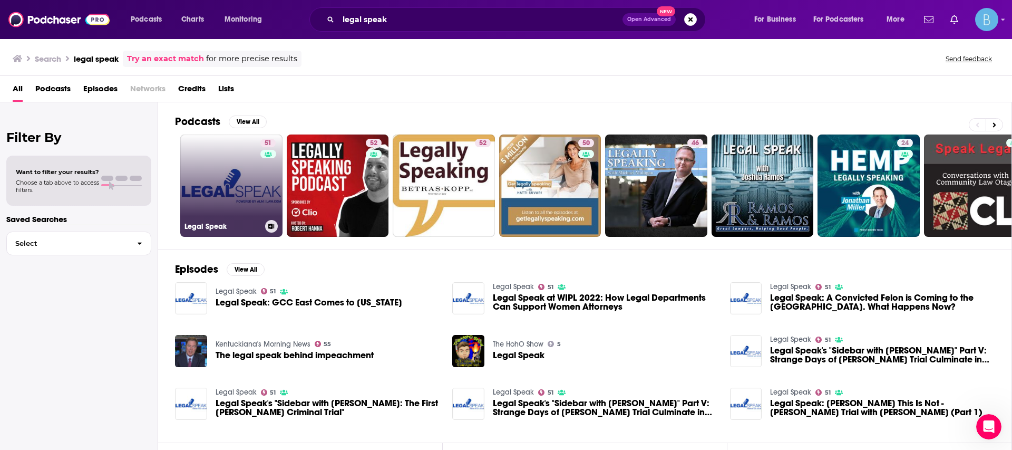
click at [207, 164] on link "51 Legal Speak" at bounding box center [231, 185] width 102 height 102
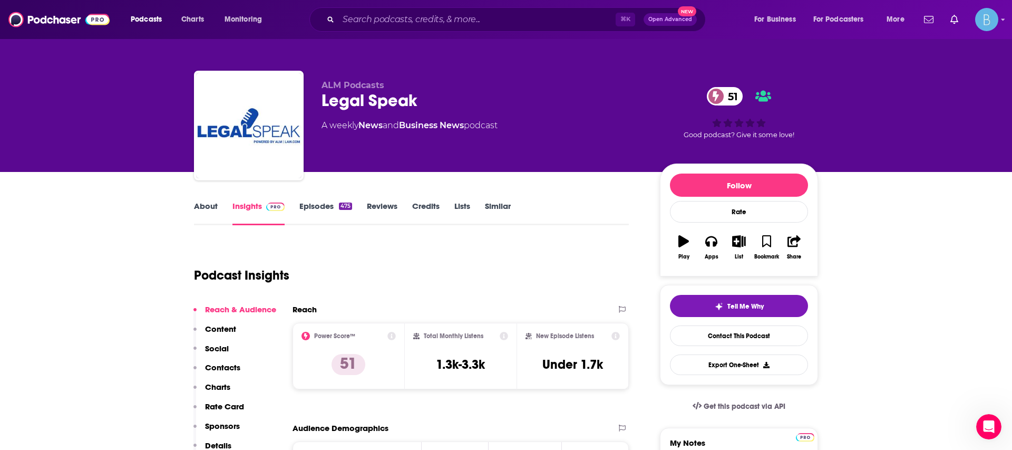
click at [311, 210] on link "Episodes 475" at bounding box center [325, 213] width 53 height 24
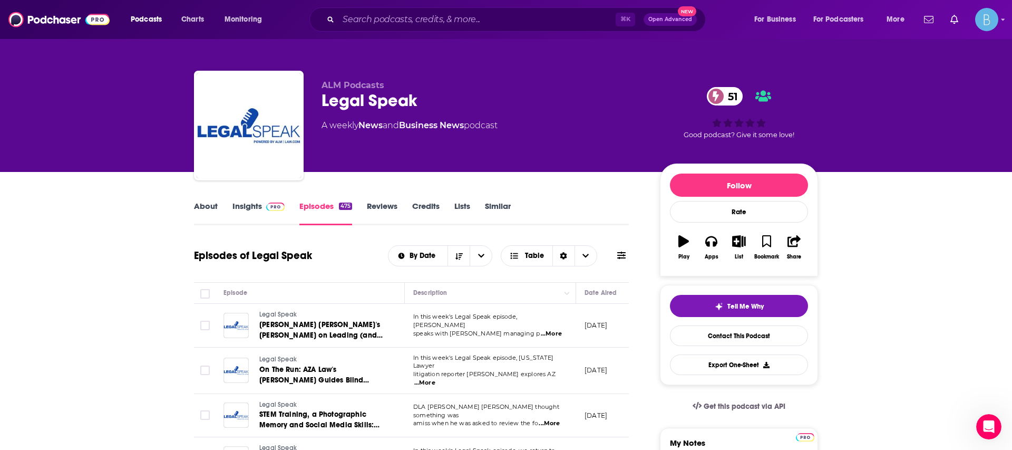
click at [624, 259] on icon at bounding box center [621, 255] width 8 height 8
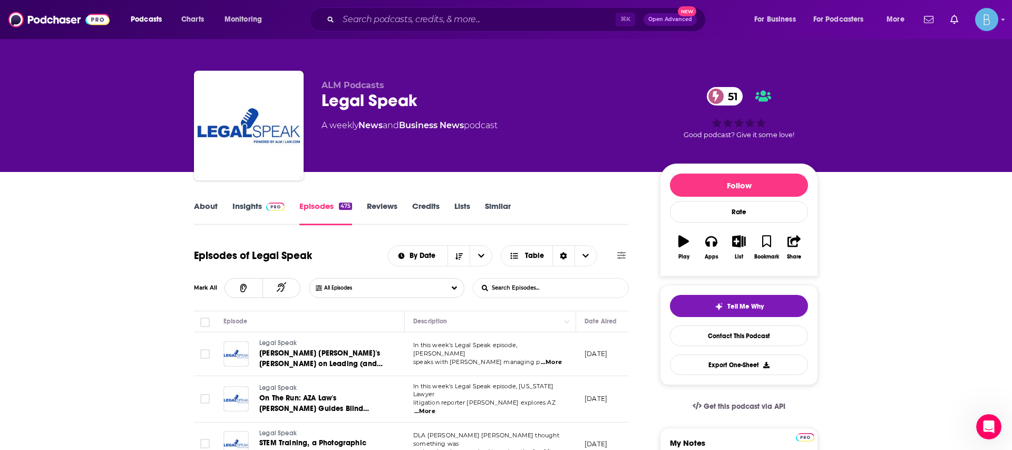
click at [557, 289] on input "List Search Input" at bounding box center [528, 287] width 110 height 19
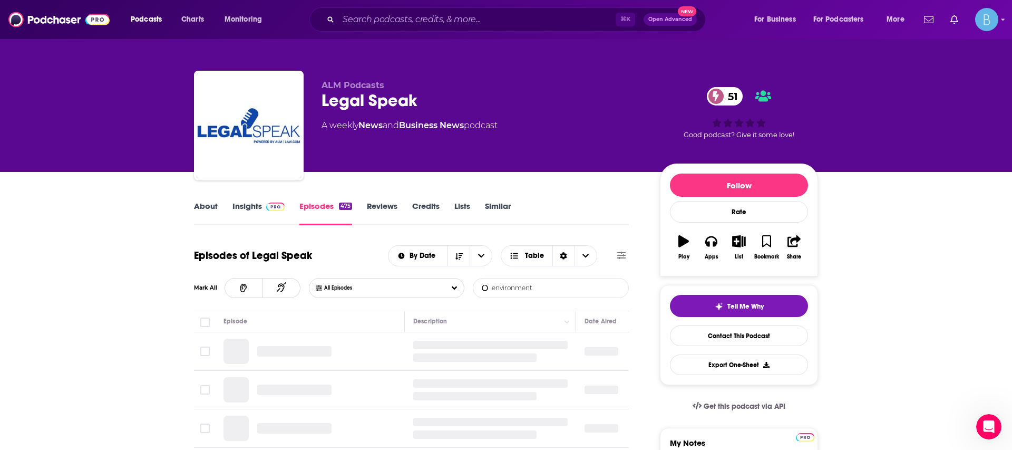
type input "environment"
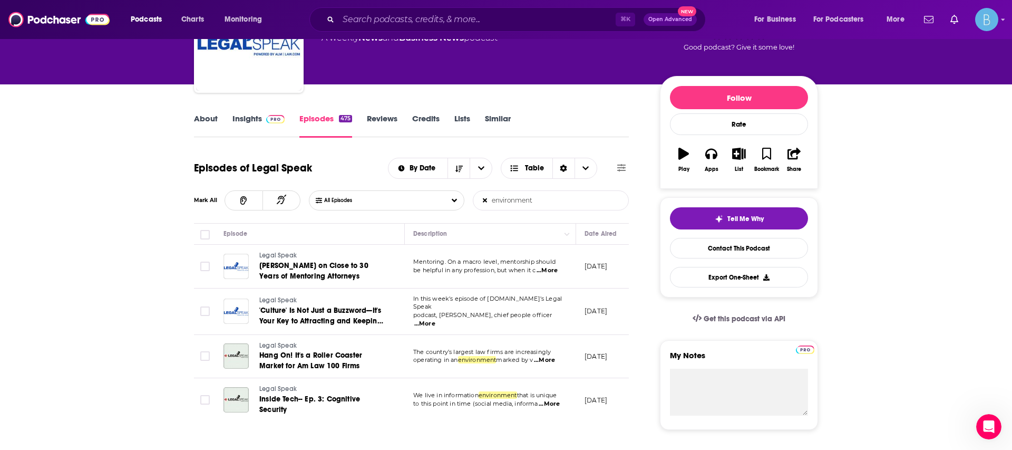
scroll to position [92, 0]
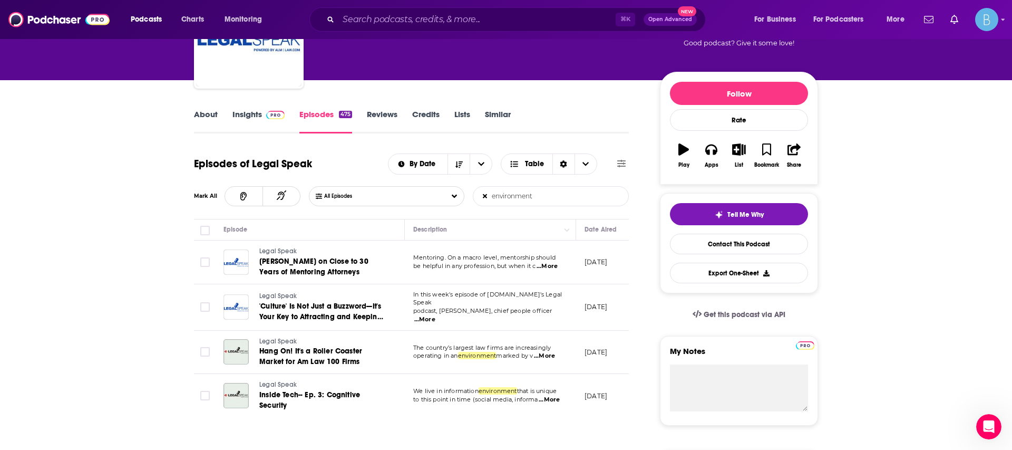
click at [558, 269] on span "...More" at bounding box center [547, 266] width 21 height 8
click at [328, 271] on span "Katten's Sue Light on Close to 30 Years of Mentoring Attorneys" at bounding box center [313, 267] width 109 height 20
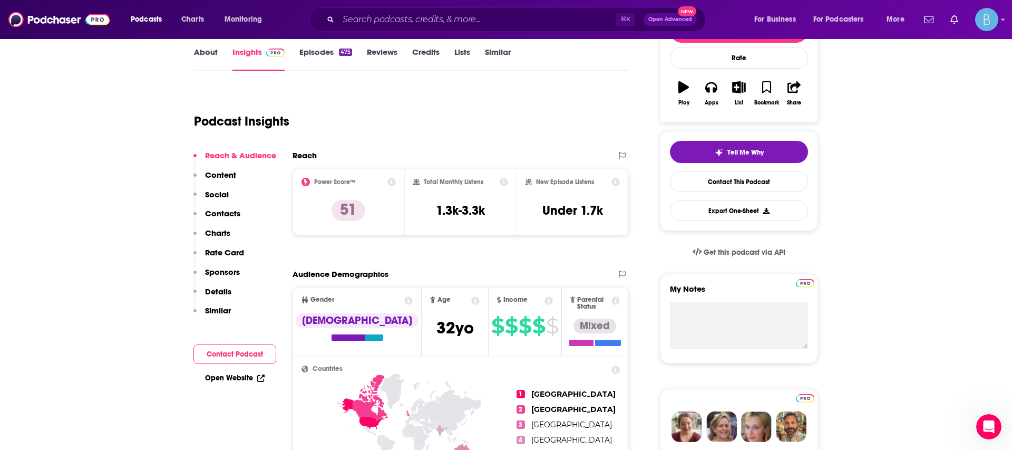
scroll to position [155, 0]
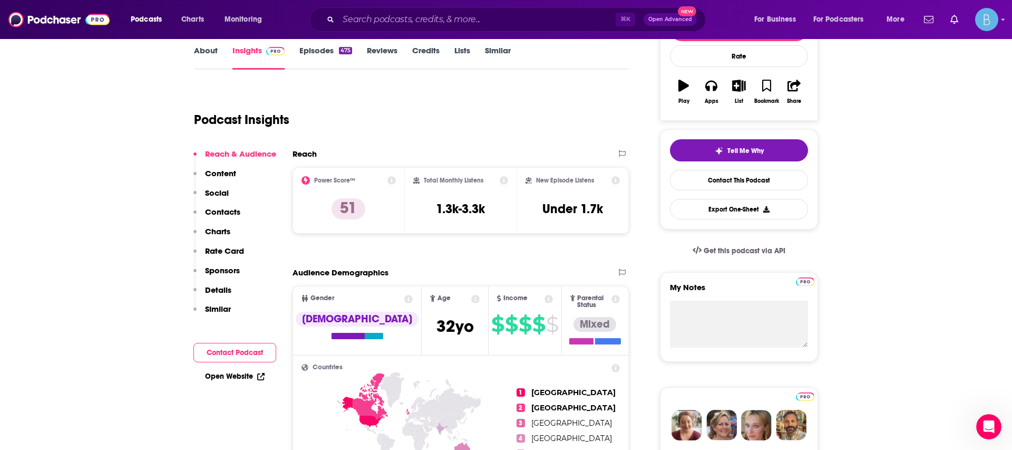
click at [316, 48] on link "Episodes 475" at bounding box center [325, 57] width 53 height 24
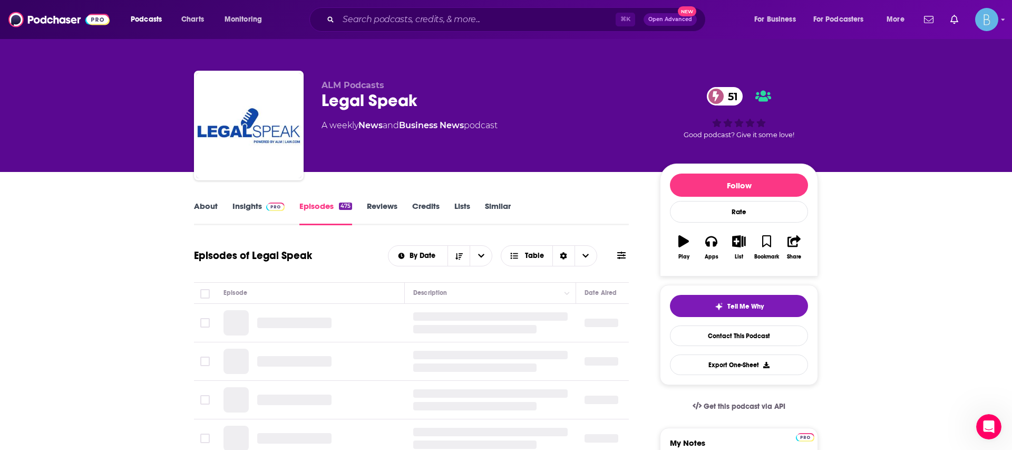
click at [619, 252] on icon at bounding box center [621, 254] width 8 height 7
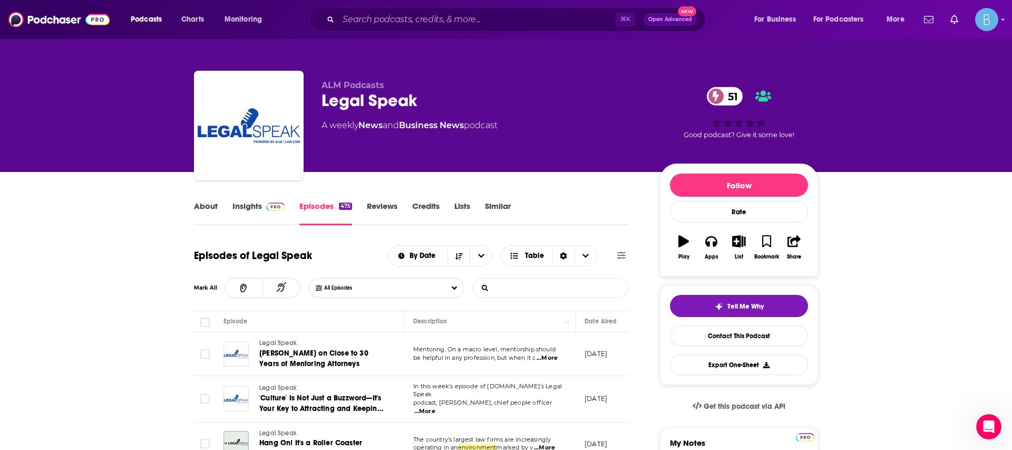
click at [512, 288] on input "List Search Input" at bounding box center [528, 287] width 110 height 19
type input "personal injury"
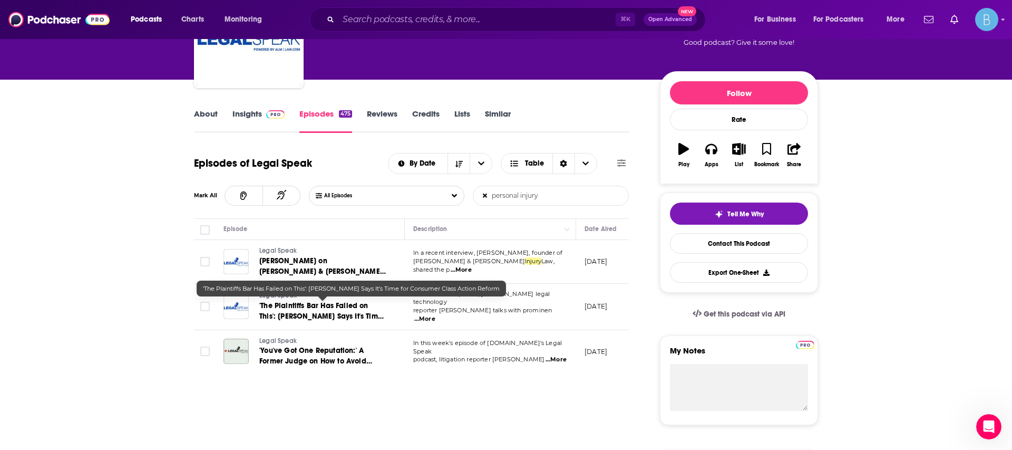
scroll to position [94, 0]
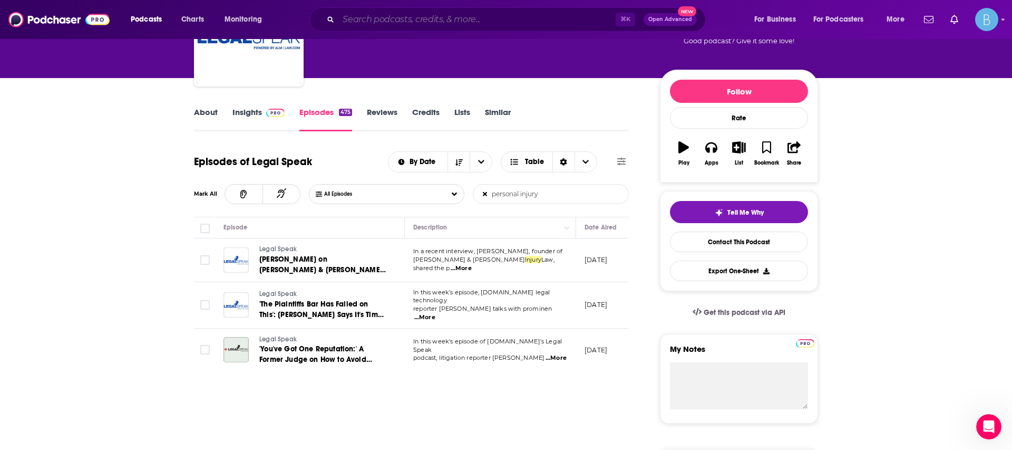
click at [437, 23] on input "Search podcasts, credits, & more..." at bounding box center [476, 19] width 277 height 17
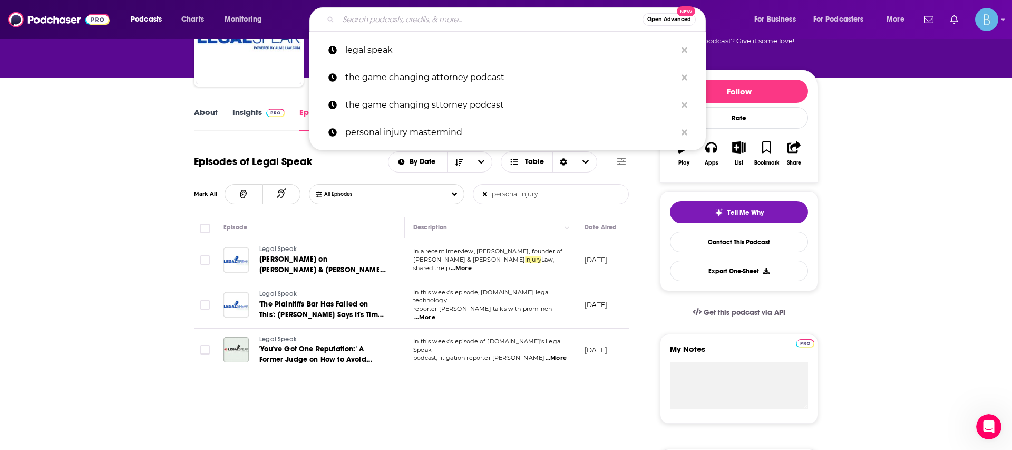
click at [437, 23] on input "Search podcasts, credits, & more..." at bounding box center [490, 19] width 304 height 17
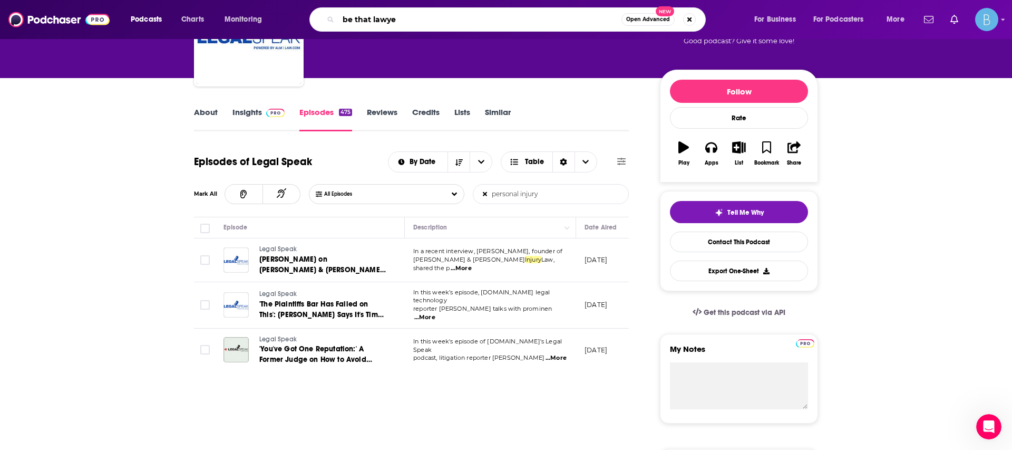
type input "be that lawyer"
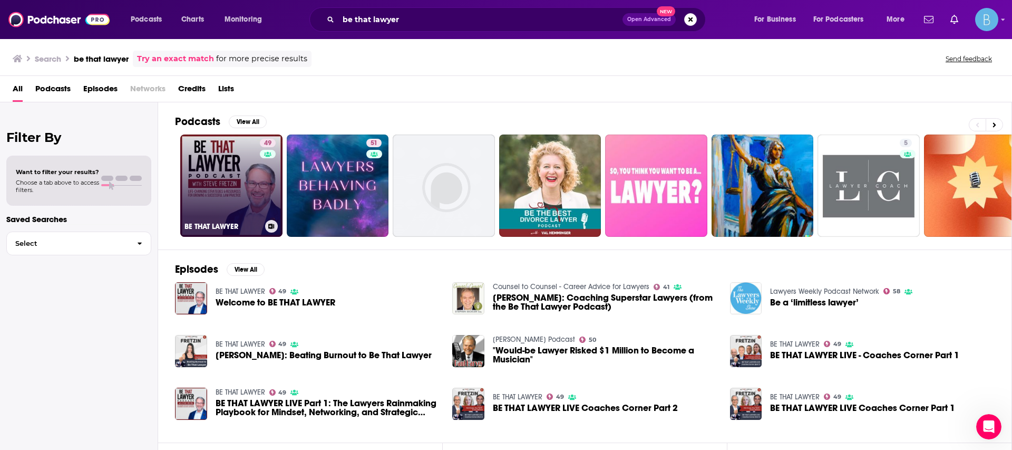
click at [275, 171] on div "49" at bounding box center [269, 179] width 18 height 81
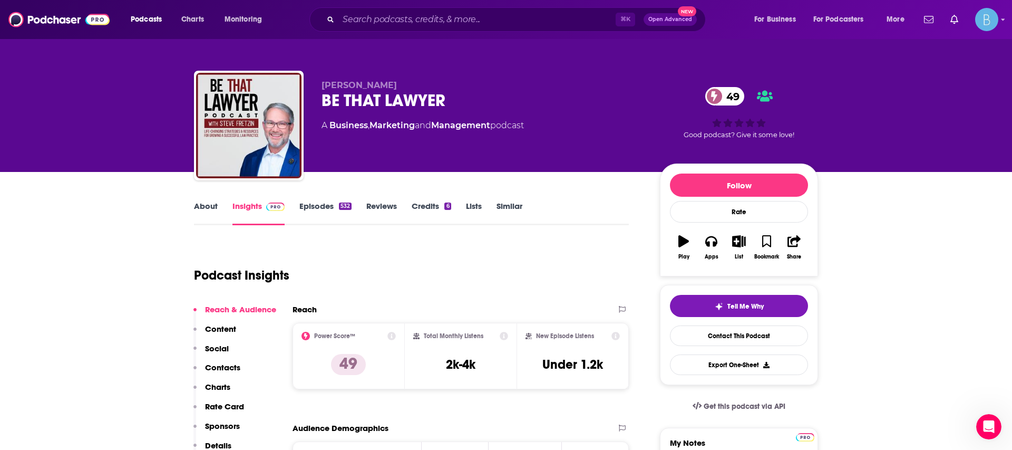
click at [345, 203] on div "532" at bounding box center [345, 205] width 13 height 7
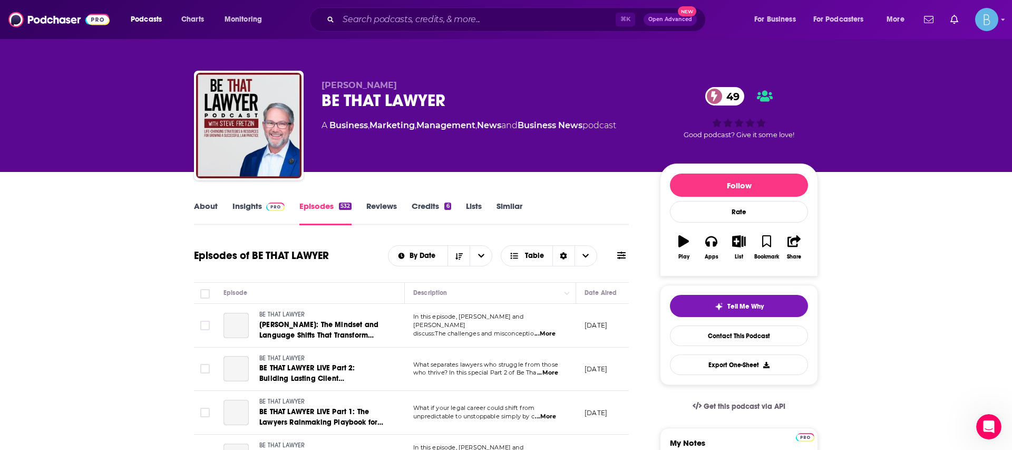
click at [625, 258] on icon at bounding box center [621, 255] width 8 height 8
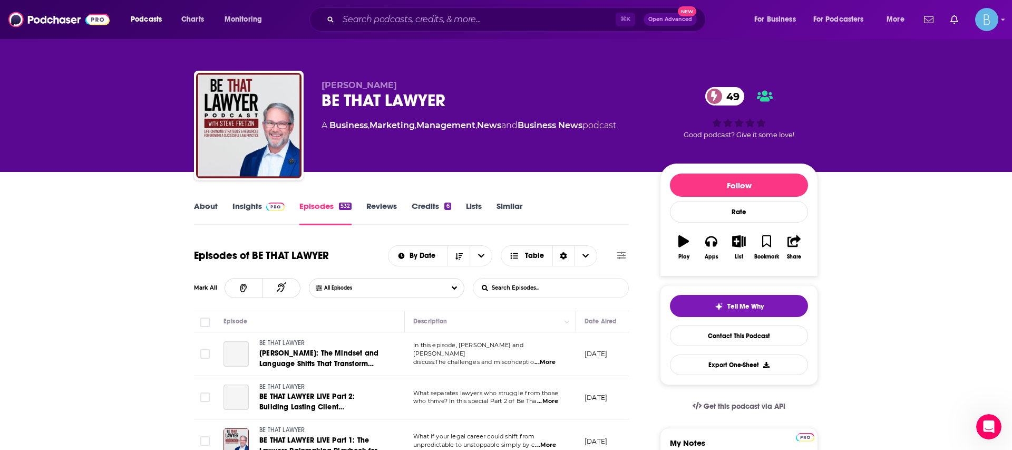
click at [561, 281] on input "List Search Input" at bounding box center [528, 287] width 110 height 19
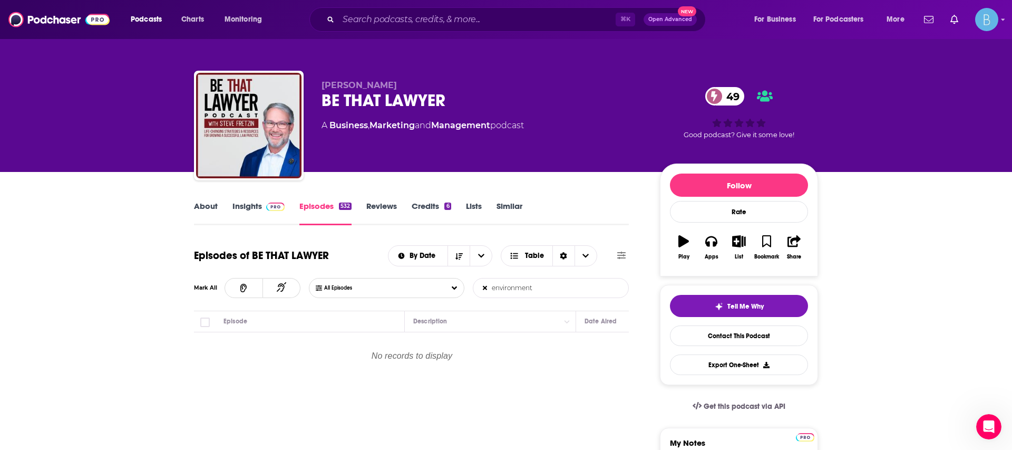
type input "environment"
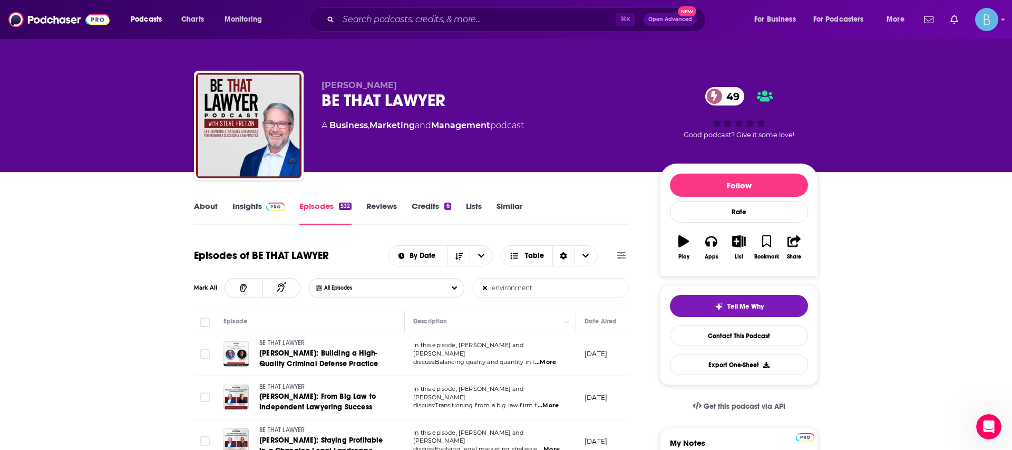
click at [556, 358] on span "...More" at bounding box center [545, 362] width 21 height 8
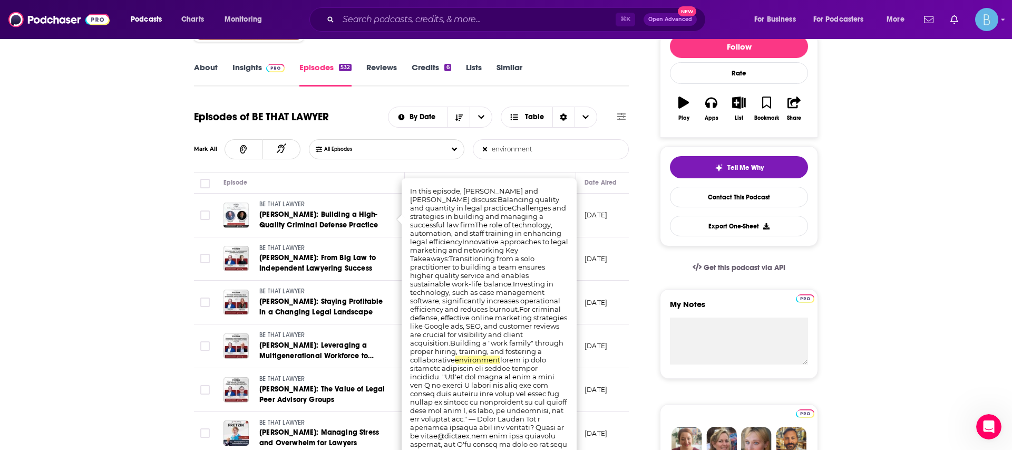
scroll to position [142, 0]
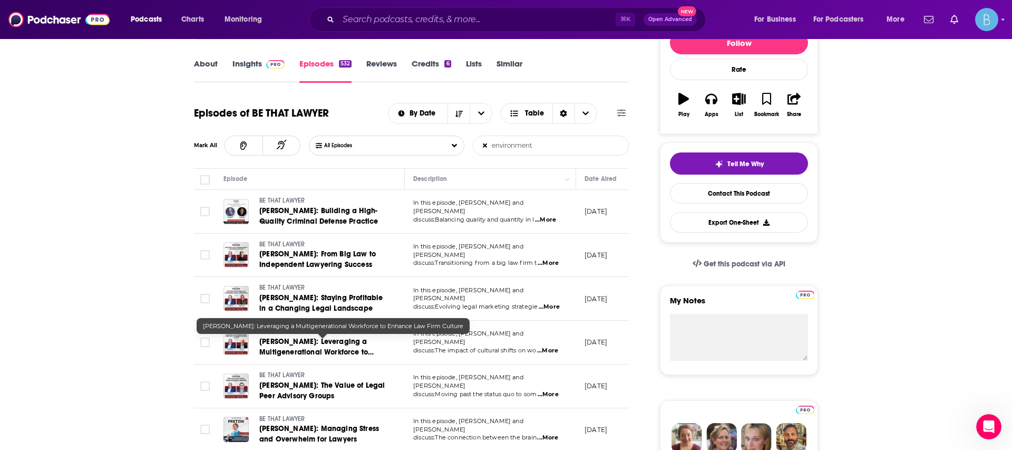
click at [244, 270] on div "BE THAT LAWYER Jonathan Baum: From Big Law to Independent Lawyering Success" at bounding box center [304, 255] width 162 height 31
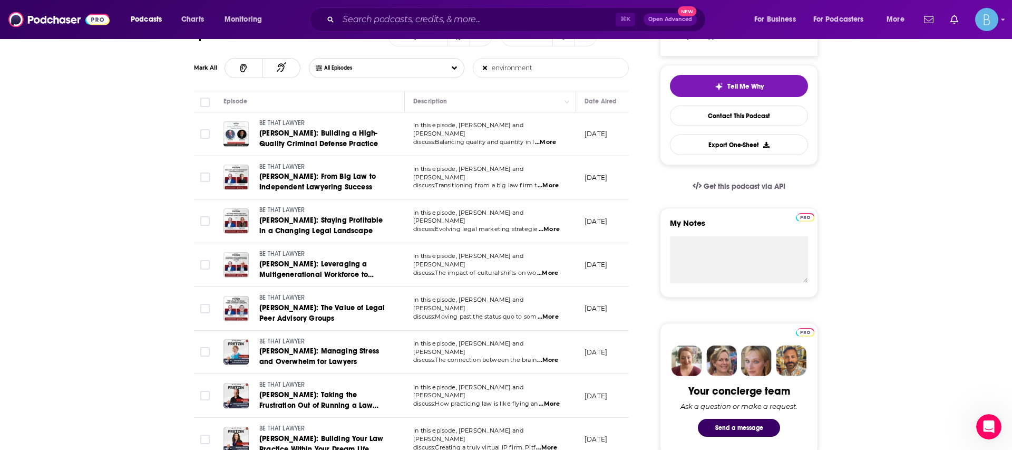
scroll to position [219, 0]
click at [544, 226] on span "...More" at bounding box center [549, 230] width 21 height 8
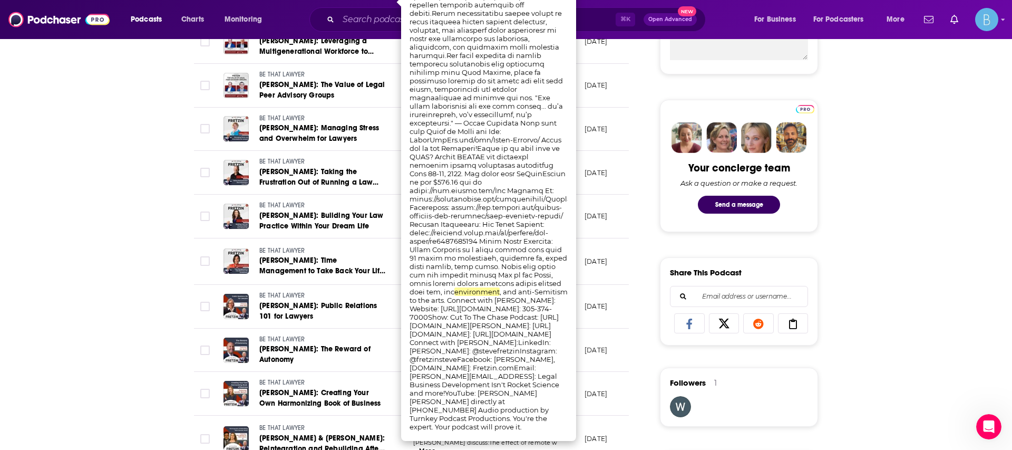
scroll to position [445, 0]
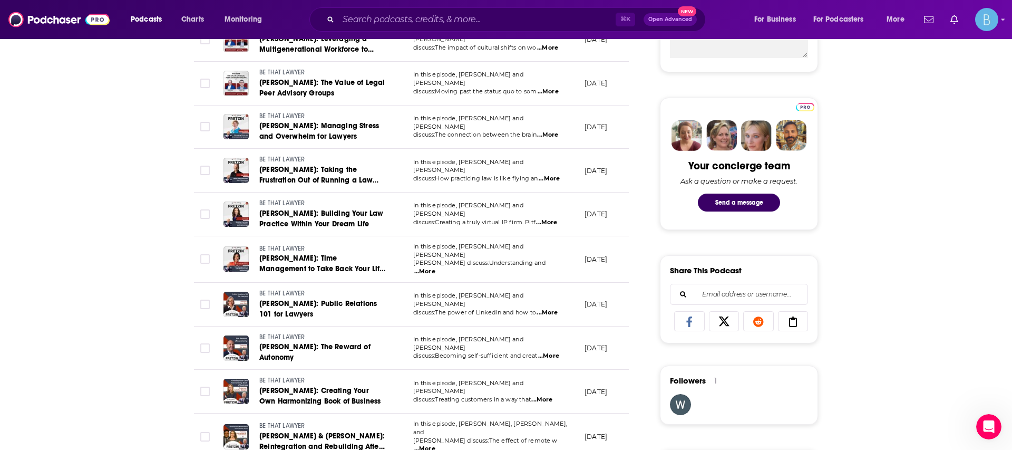
click at [229, 285] on td "BE THAT LAWYER Janet Falk: Public Relations 101 for Lawyers" at bounding box center [310, 305] width 190 height 44
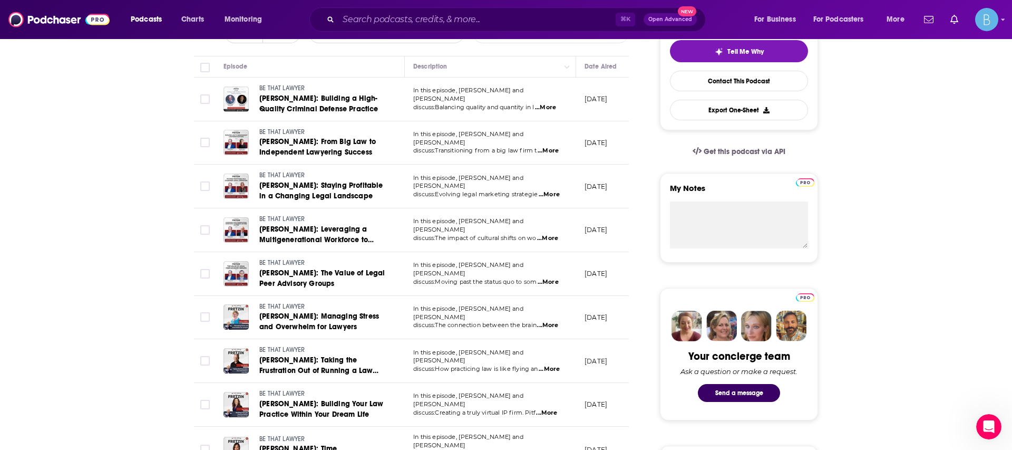
scroll to position [254, 0]
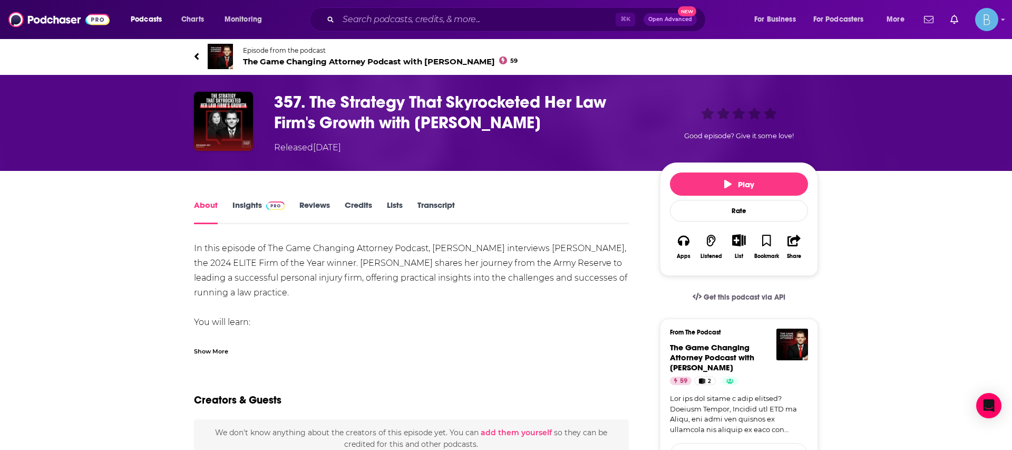
click at [218, 346] on div "Show More" at bounding box center [211, 350] width 34 height 10
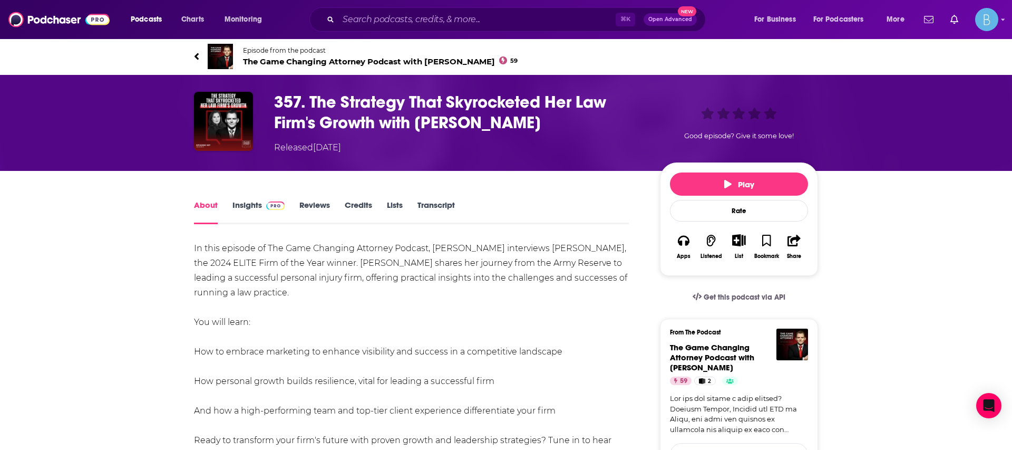
drag, startPoint x: 547, startPoint y: 247, endPoint x: 581, endPoint y: 247, distance: 34.8
copy div "[PERSON_NAME]"
